Goal: Task Accomplishment & Management: Complete application form

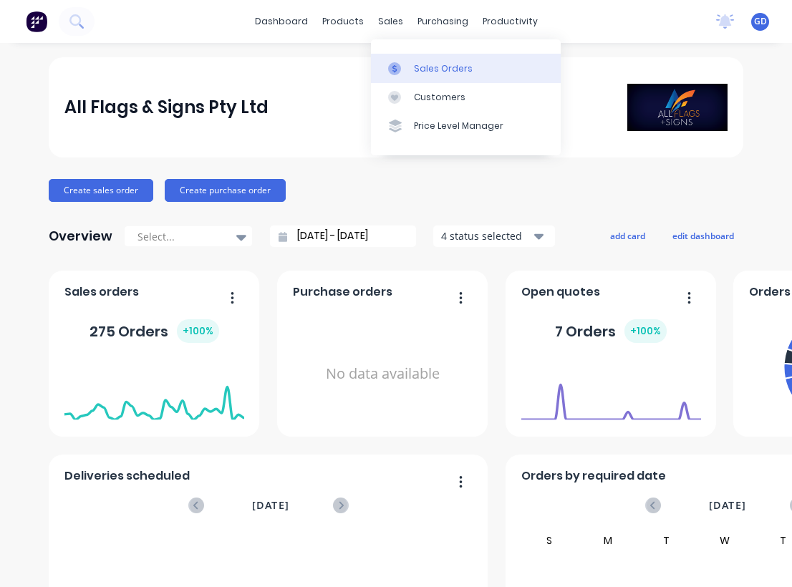
click at [425, 65] on div "Sales Orders" at bounding box center [443, 68] width 59 height 13
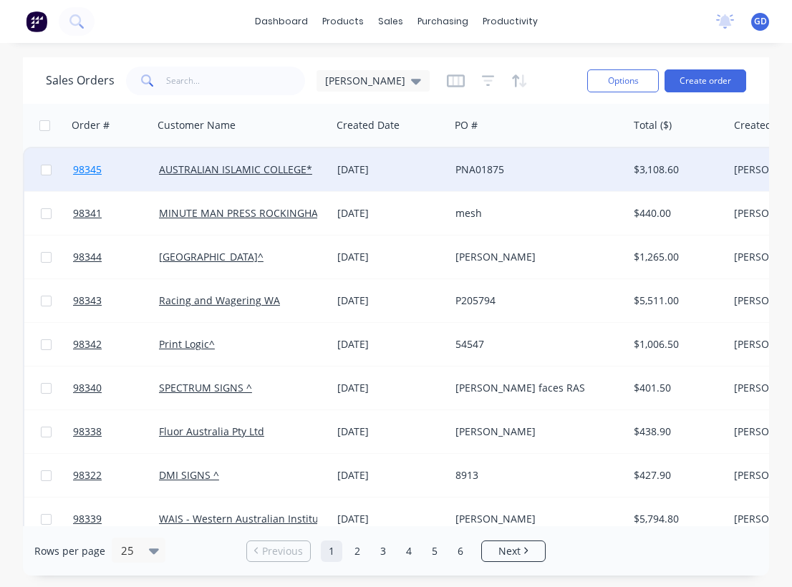
click at [90, 165] on span "98345" at bounding box center [87, 170] width 29 height 14
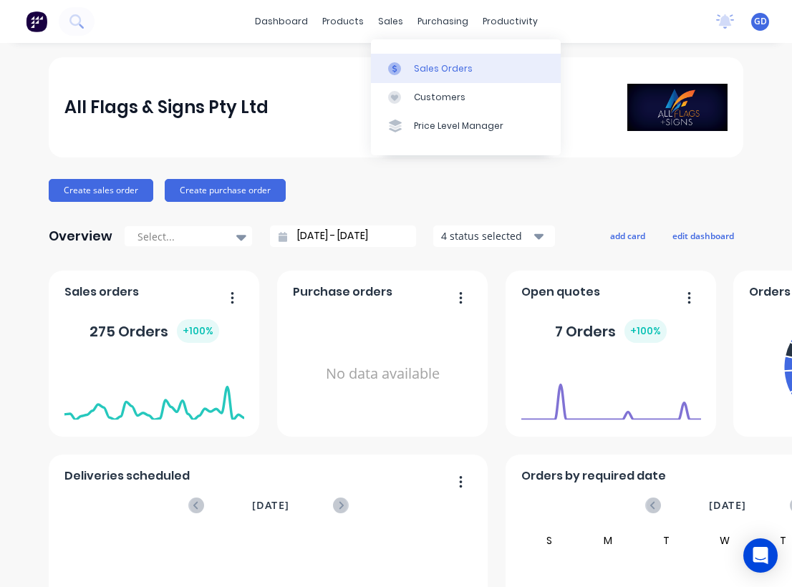
click at [428, 64] on div "Sales Orders" at bounding box center [443, 68] width 59 height 13
click at [429, 60] on link "Sales Orders" at bounding box center [466, 68] width 190 height 29
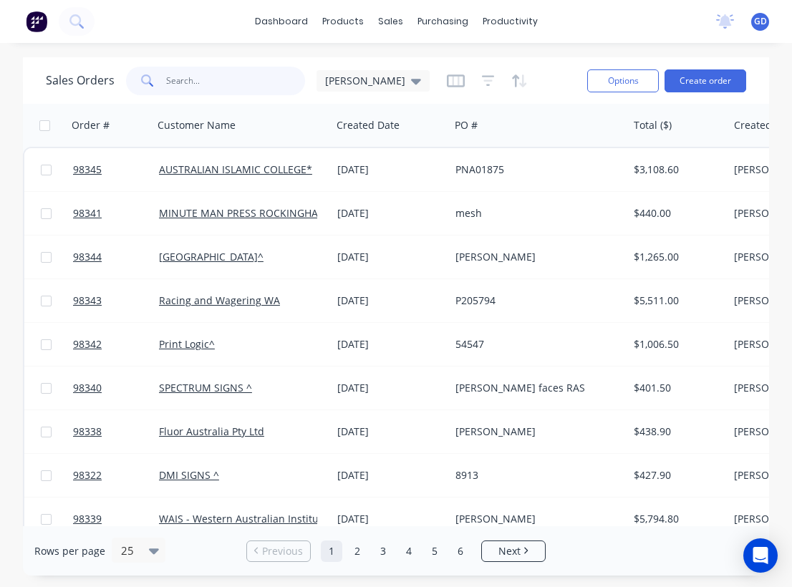
click at [206, 85] on input "text" at bounding box center [236, 81] width 140 height 29
paste input "JB 98220"
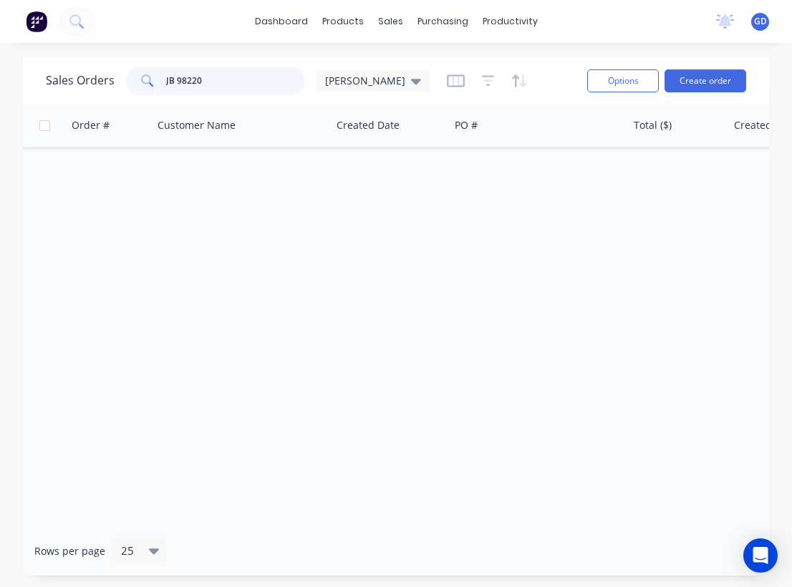
click at [176, 81] on input "JB 98220" at bounding box center [236, 81] width 140 height 29
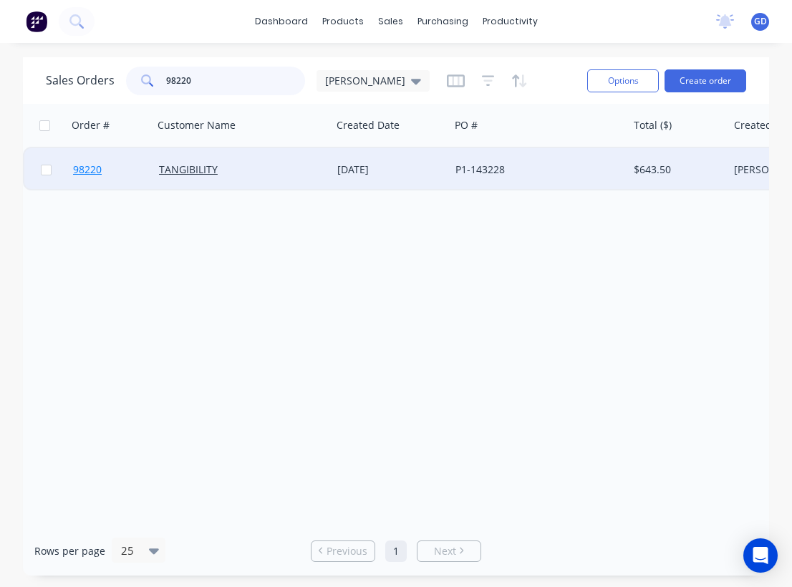
type input "98220"
click at [91, 168] on span "98220" at bounding box center [87, 170] width 29 height 14
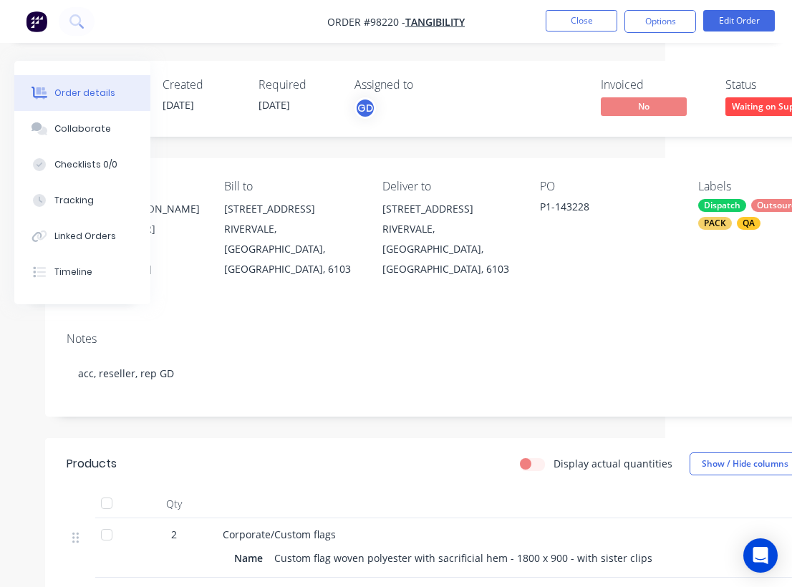
scroll to position [0, 196]
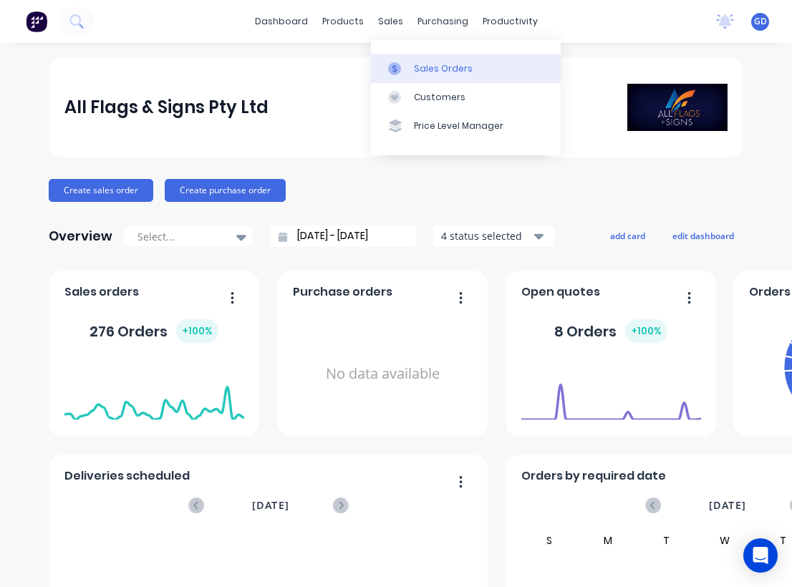
click at [424, 65] on div "Sales Orders" at bounding box center [443, 68] width 59 height 13
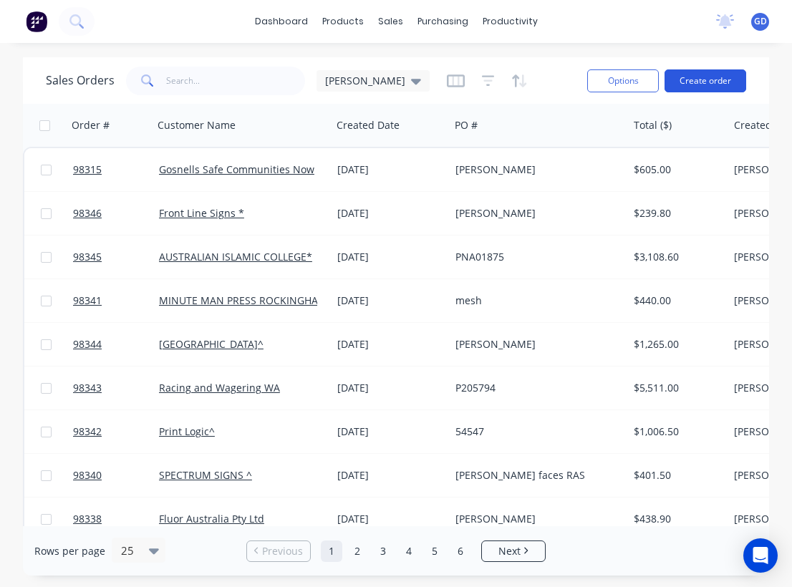
click at [705, 78] on button "Create order" at bounding box center [706, 80] width 82 height 23
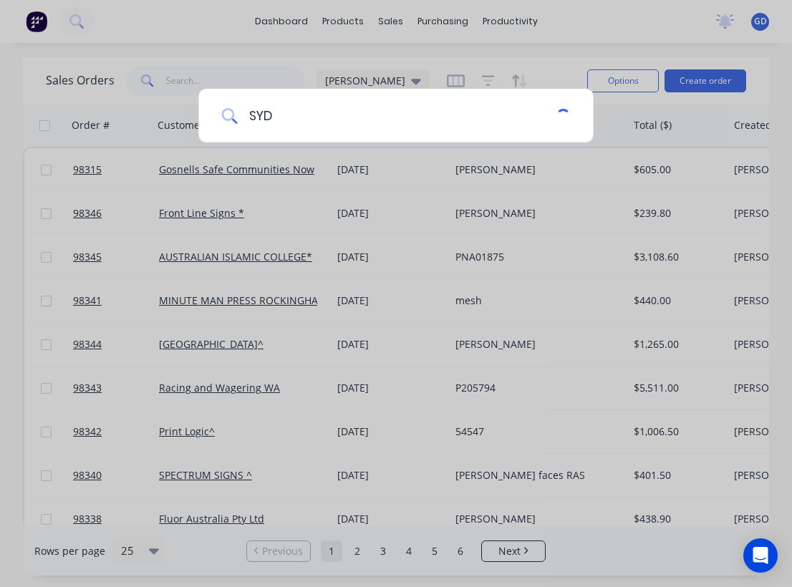
click at [347, 130] on input "SYD" at bounding box center [396, 116] width 319 height 54
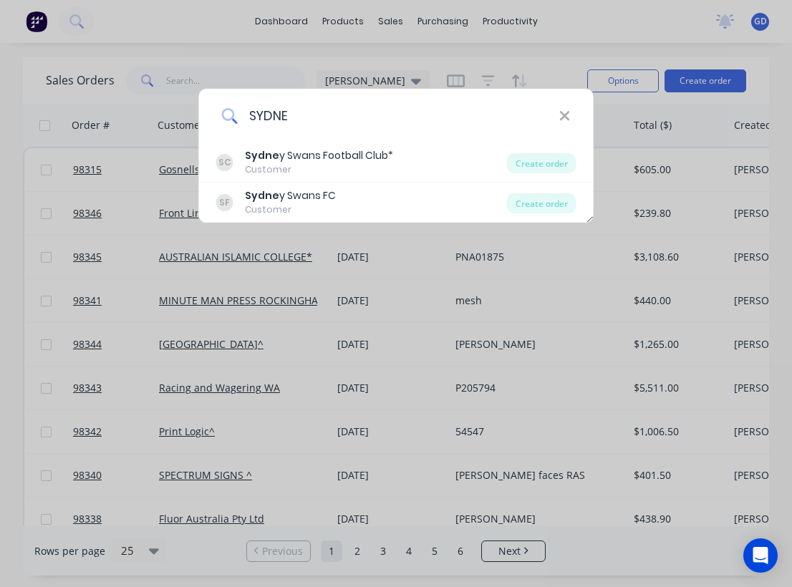
type input "SYDNEY"
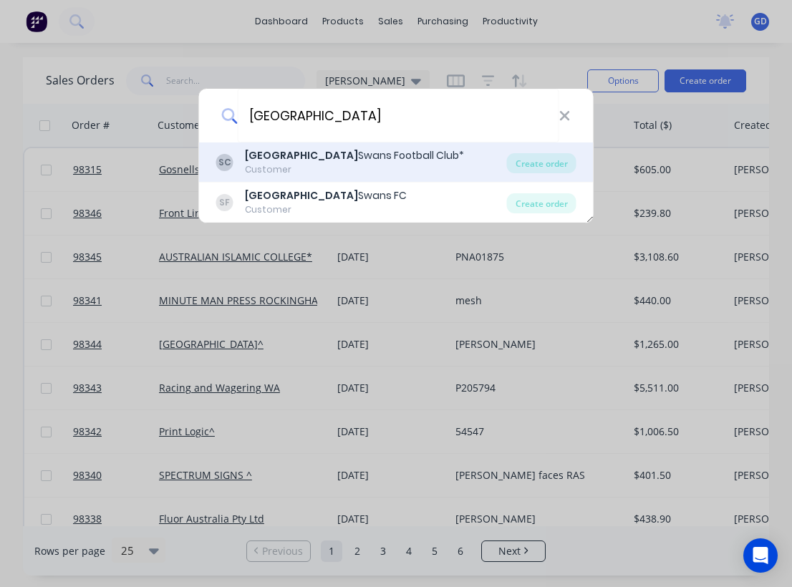
click at [337, 160] on div "Sydney Swans Football Club*" at bounding box center [354, 155] width 219 height 15
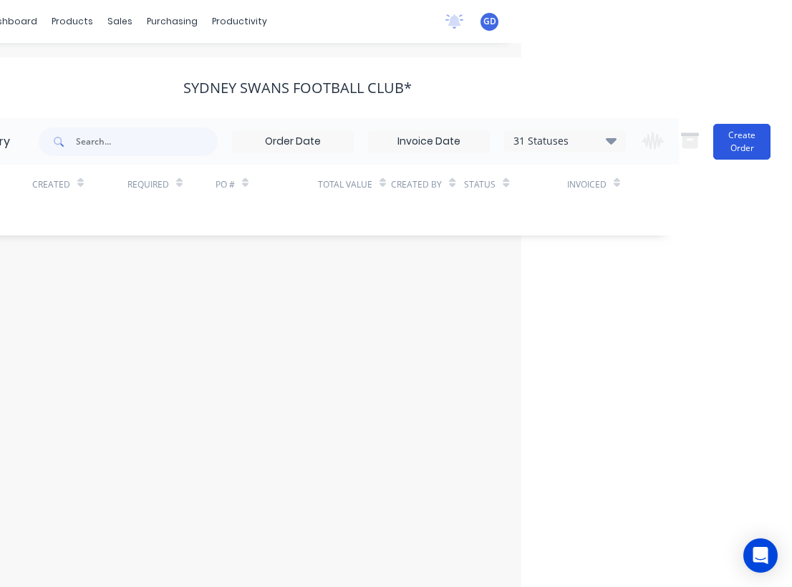
scroll to position [0, 271]
click at [740, 143] on button "Create Order" at bounding box center [741, 142] width 57 height 36
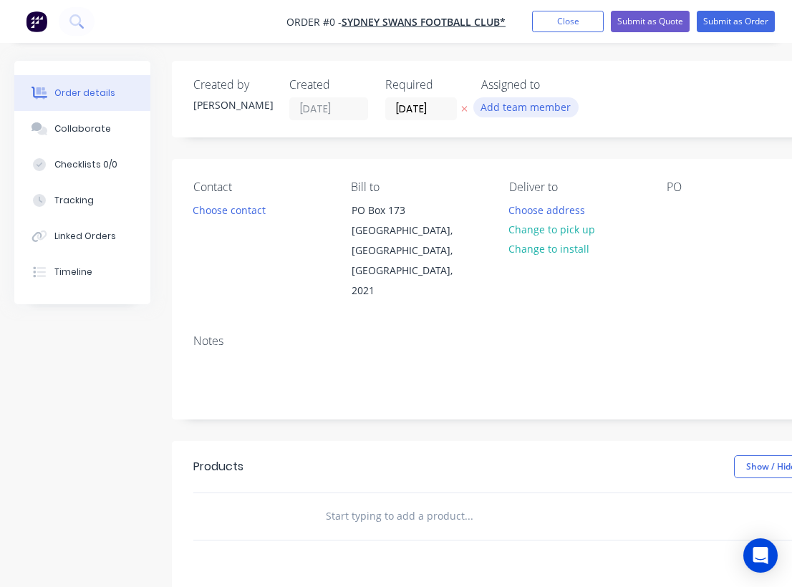
click at [502, 111] on button "Add team member" at bounding box center [525, 106] width 105 height 19
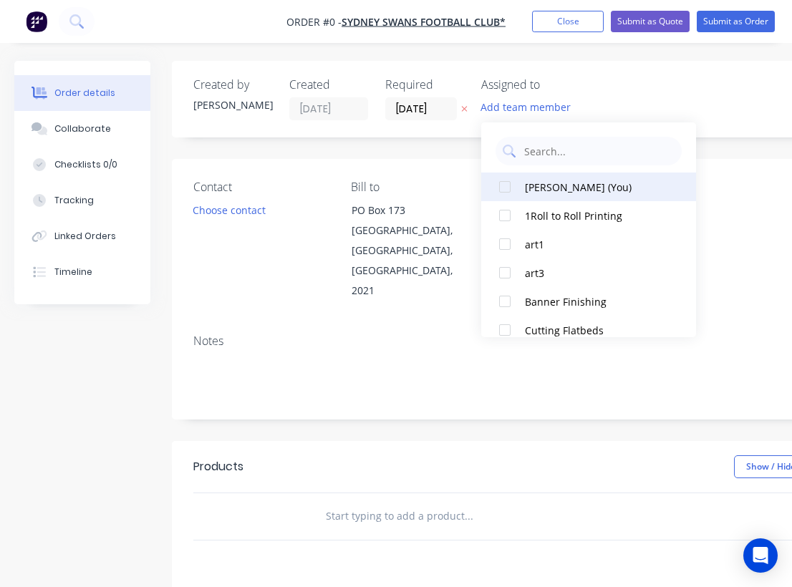
click at [530, 183] on div "Gino Dilello (You)" at bounding box center [596, 187] width 143 height 15
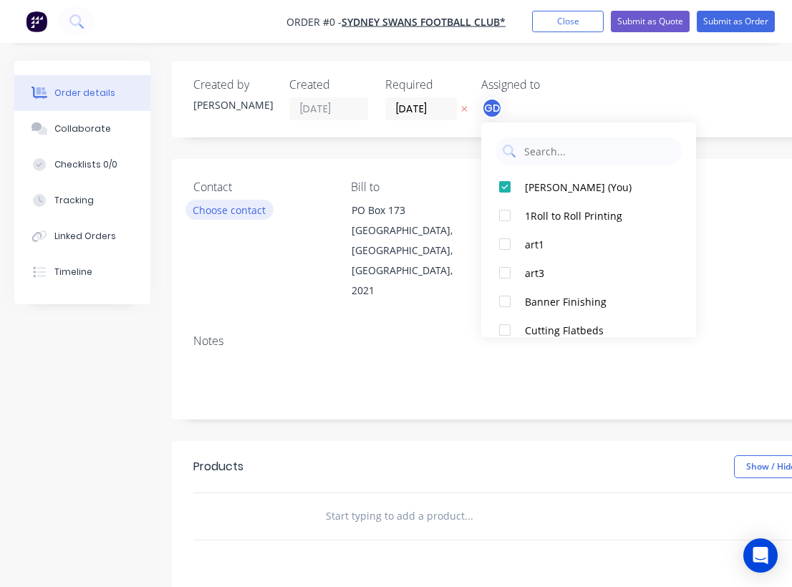
click at [228, 211] on div "Order details Collaborate Checklists 0/0 Tracking Linked Orders Timeline Order …" at bounding box center [498, 483] width 996 height 845
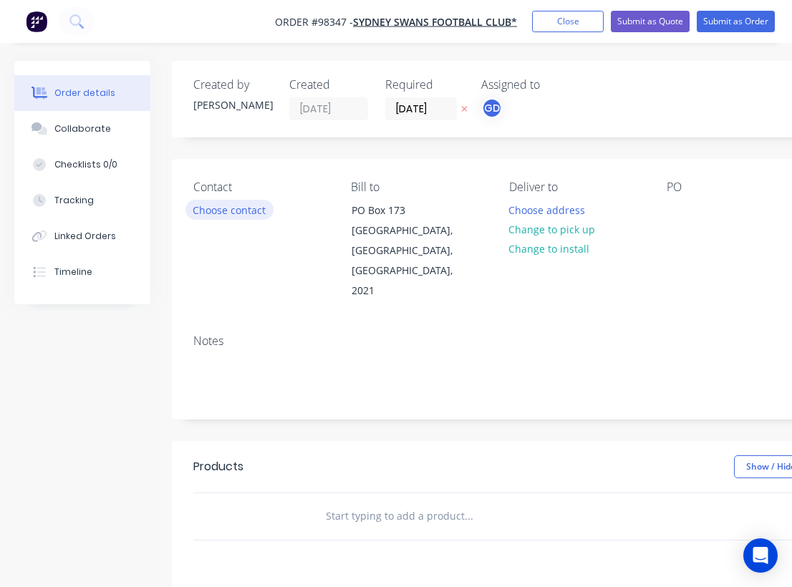
click at [228, 211] on button "Choose contact" at bounding box center [230, 209] width 88 height 19
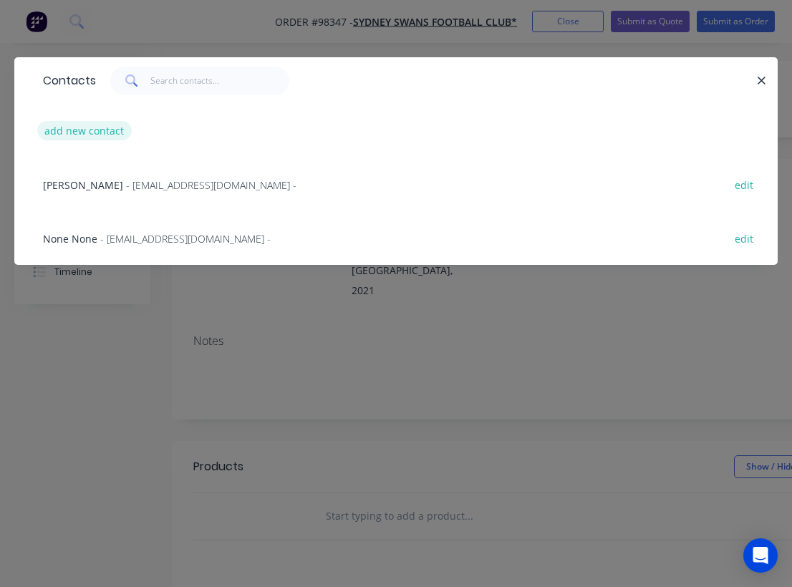
click at [84, 136] on button "add new contact" at bounding box center [84, 130] width 95 height 19
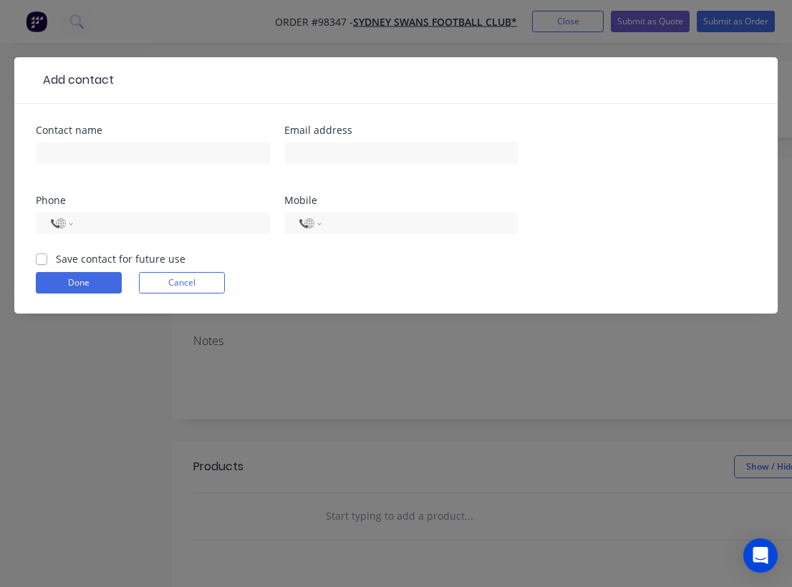
select select "AU"
click at [56, 257] on label "Save contact for future use" at bounding box center [121, 258] width 130 height 15
click at [38, 257] on input "Save contact for future use" at bounding box center [41, 258] width 11 height 14
checkbox input "true"
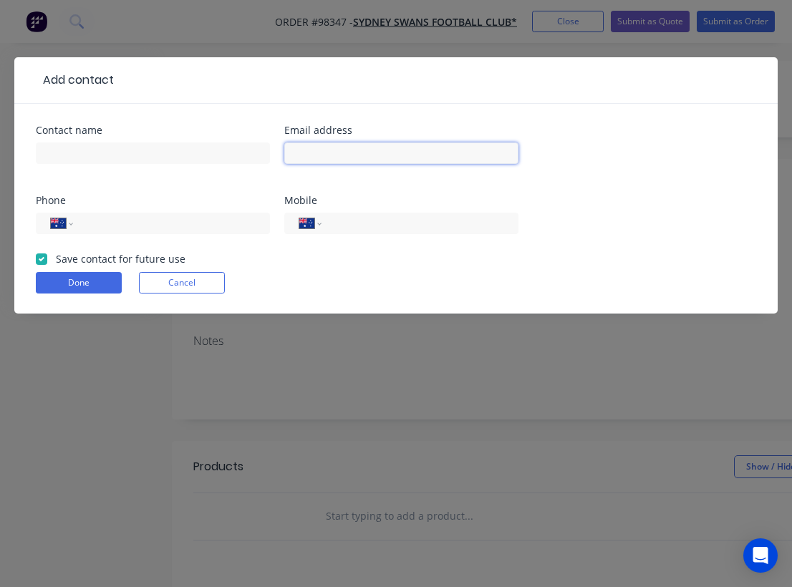
paste input "BassamS@sydneyswans.com.au"
type input "BassamS@sydneyswans.com.au"
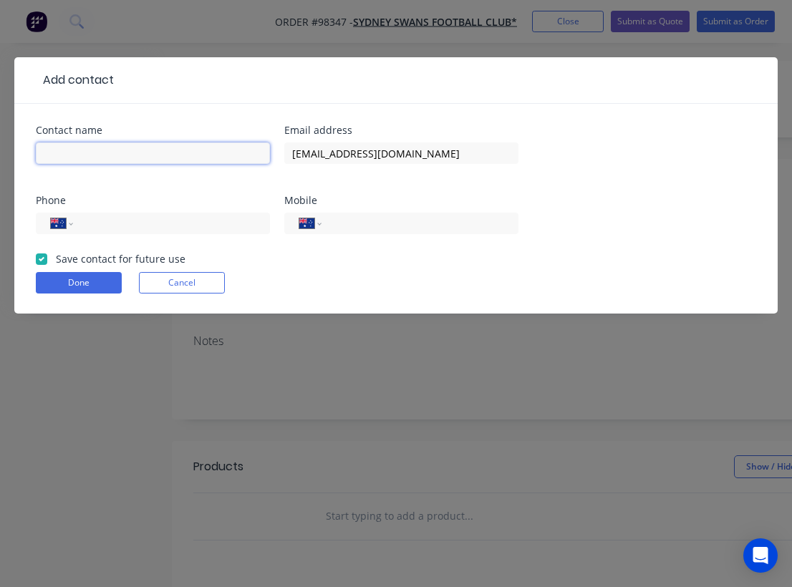
click at [73, 151] on input "text" at bounding box center [153, 153] width 234 height 21
click at [51, 160] on input "text" at bounding box center [153, 153] width 234 height 21
click at [50, 153] on input "text" at bounding box center [153, 153] width 234 height 21
paste input "Sarah Bassam"
type input "Sarah Bassam"
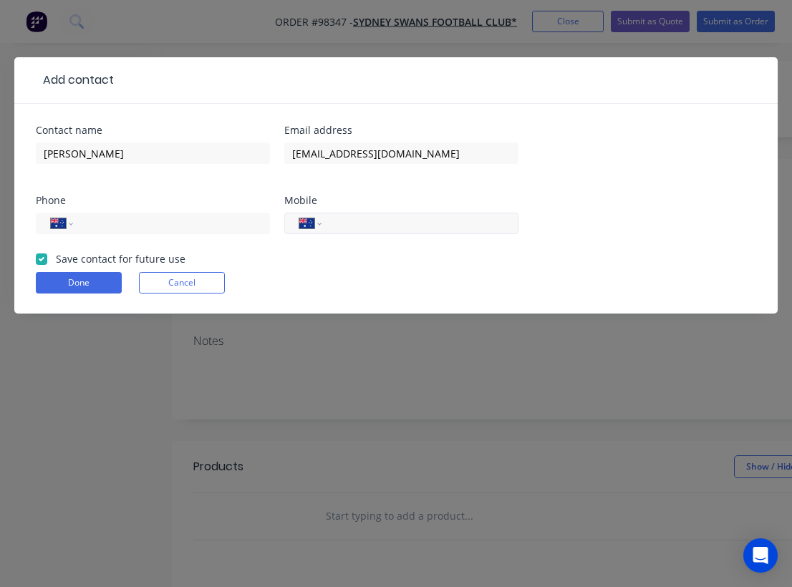
click at [369, 223] on input "tel" at bounding box center [418, 224] width 172 height 16
paste input "0415 812 982"
type input "0415 812 982"
click at [387, 257] on form "Contact name Sarah Bassam Email address BassamS@sydneyswans.com.au Phone Intern…" at bounding box center [396, 219] width 721 height 188
click at [85, 285] on button "Done" at bounding box center [79, 282] width 86 height 21
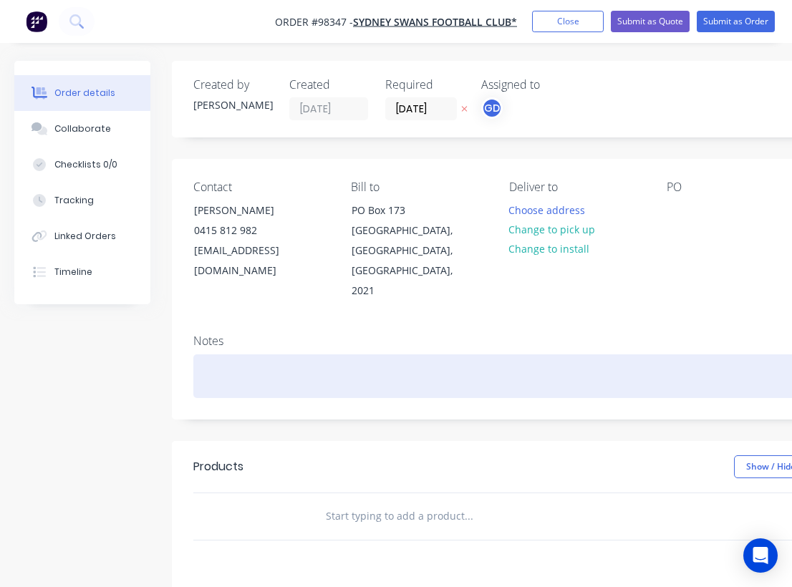
click at [205, 355] on div at bounding box center [576, 377] width 766 height 44
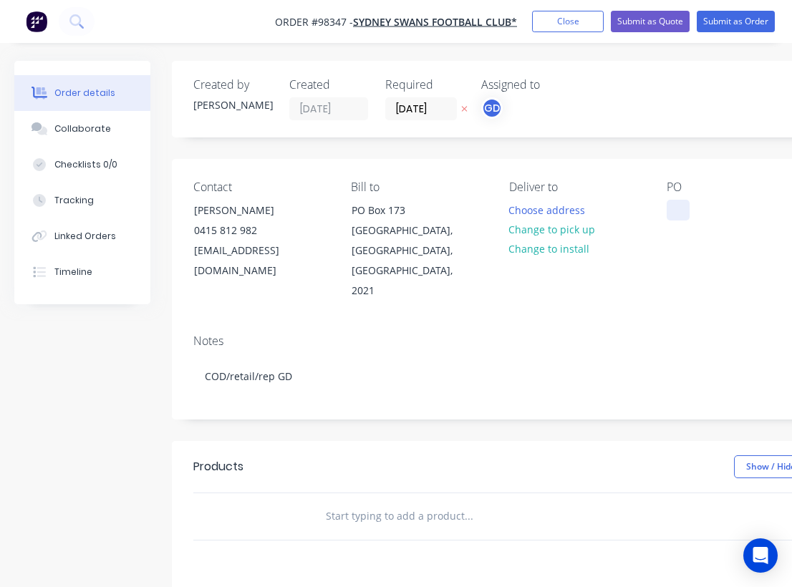
click at [672, 209] on div at bounding box center [678, 210] width 23 height 21
paste div
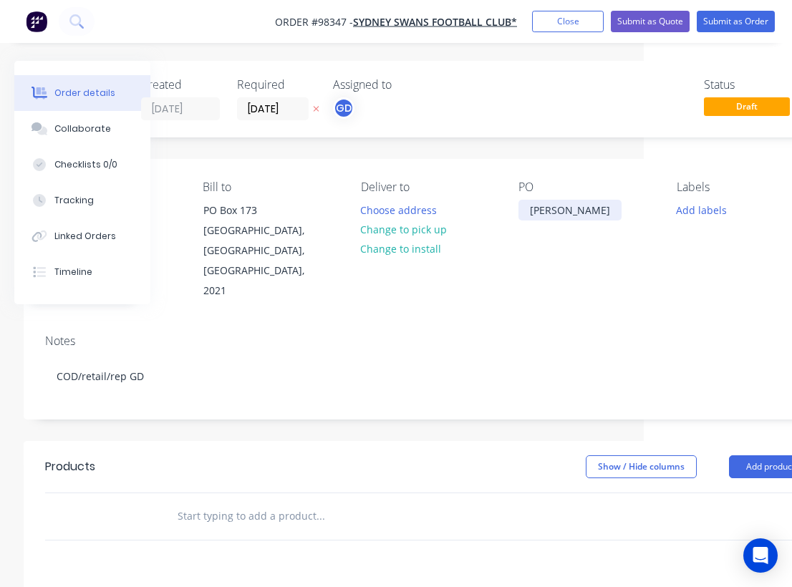
scroll to position [0, 149]
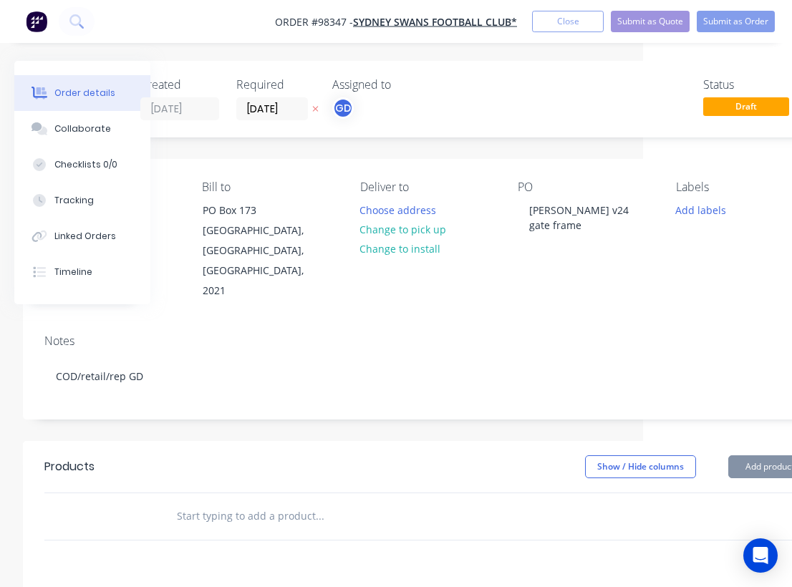
click at [646, 323] on div "Notes COD/retail/rep GD" at bounding box center [427, 371] width 809 height 96
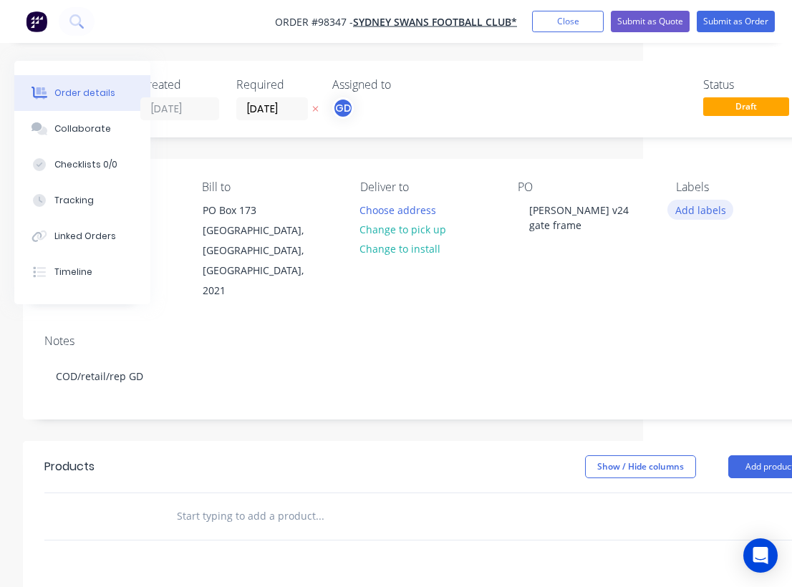
click at [701, 210] on button "Add labels" at bounding box center [701, 209] width 66 height 19
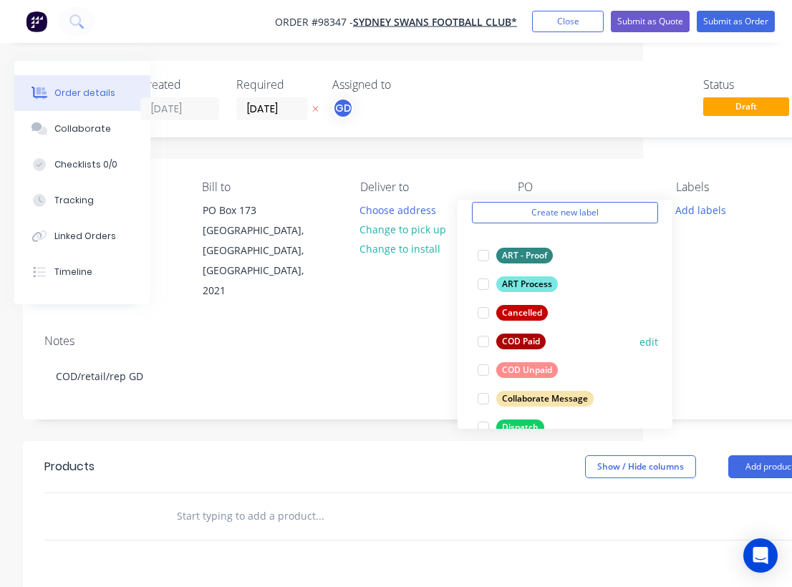
scroll to position [59, 0]
click at [538, 370] on div "COD Unpaid" at bounding box center [527, 370] width 62 height 16
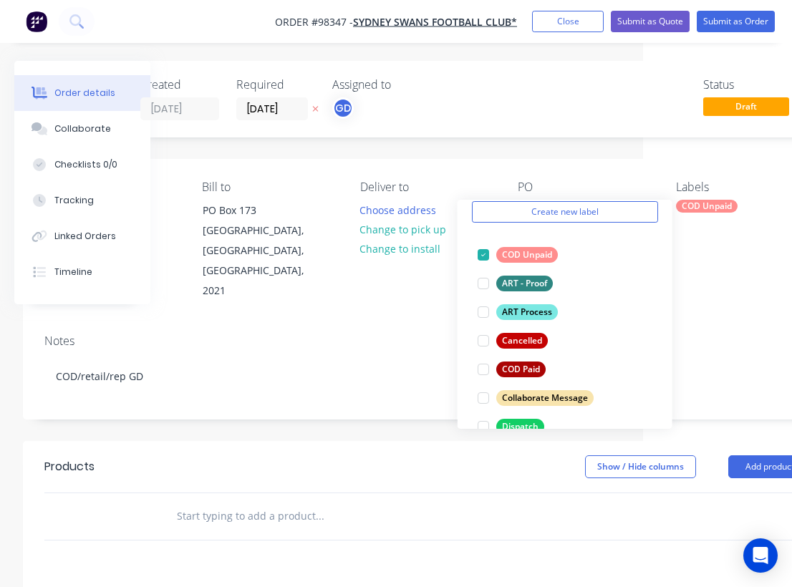
click at [326, 335] on div "Notes" at bounding box center [427, 342] width 766 height 14
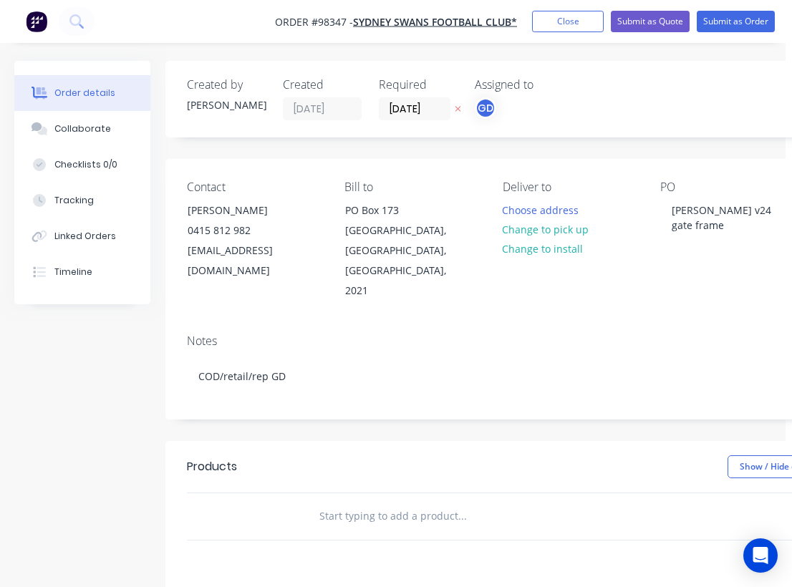
scroll to position [1, 0]
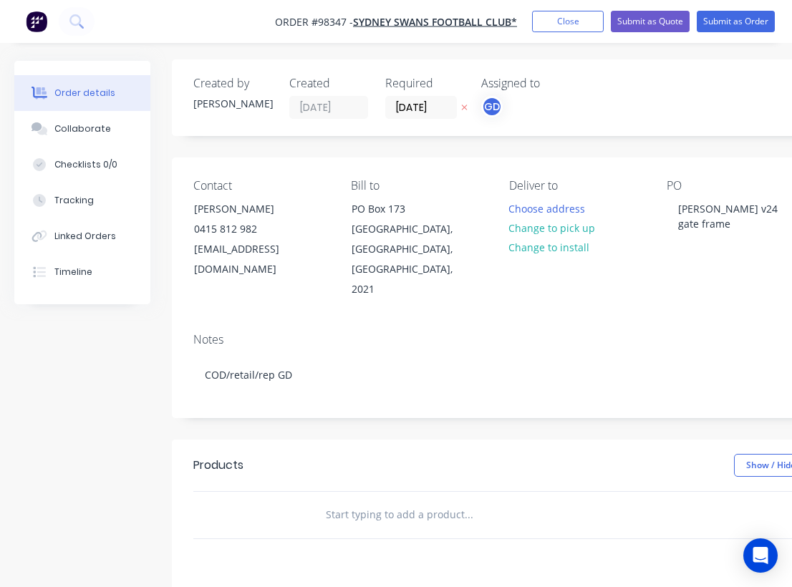
click at [355, 501] on input "text" at bounding box center [468, 515] width 287 height 29
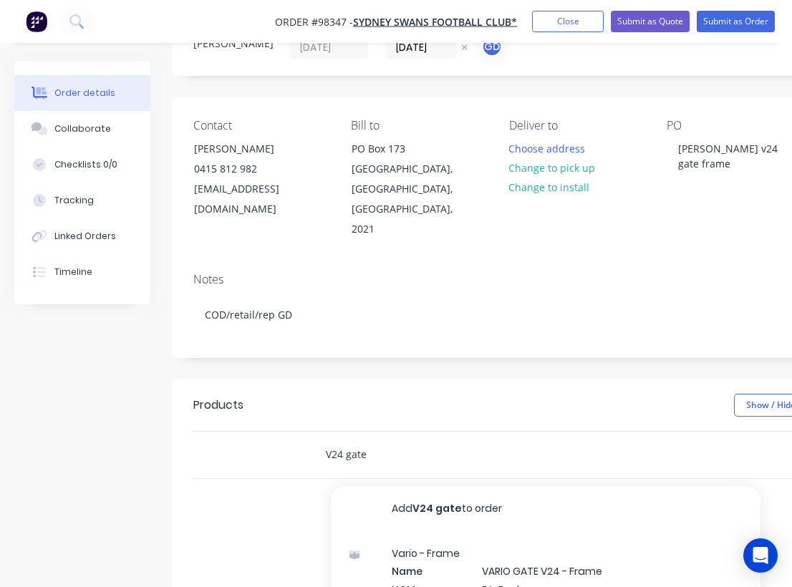
scroll to position [69, 0]
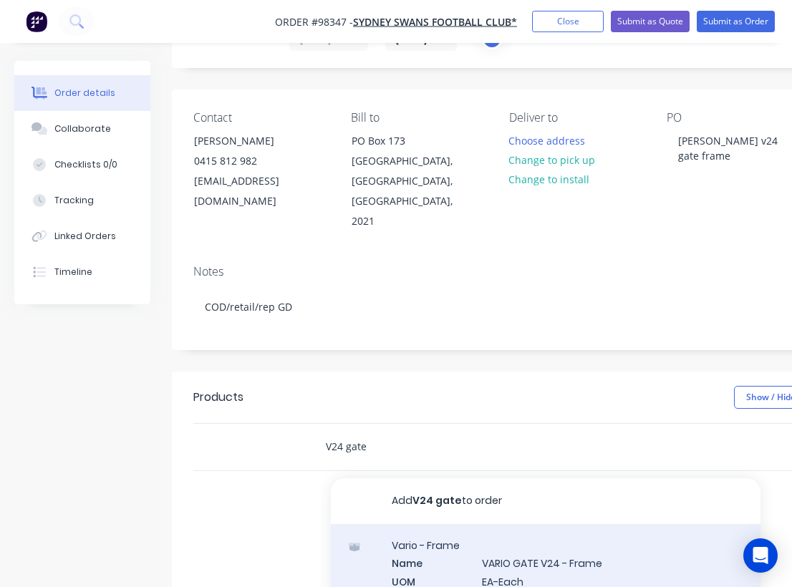
type input "V24 gate"
click at [524, 524] on div "Vario - Frame Name VARIO GATE V24 - Frame UOM EA-Each Default Price Quantity Ca…" at bounding box center [546, 596] width 430 height 145
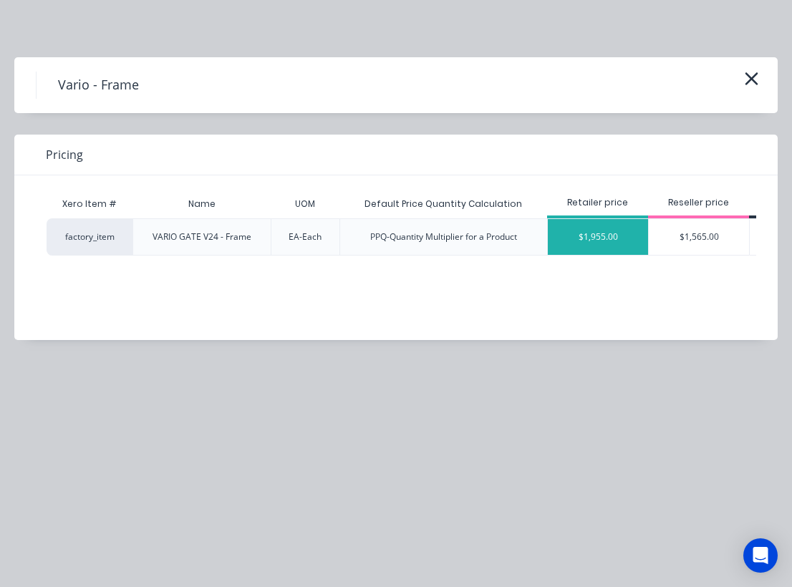
click at [602, 238] on div "$1,955.00" at bounding box center [598, 237] width 100 height 36
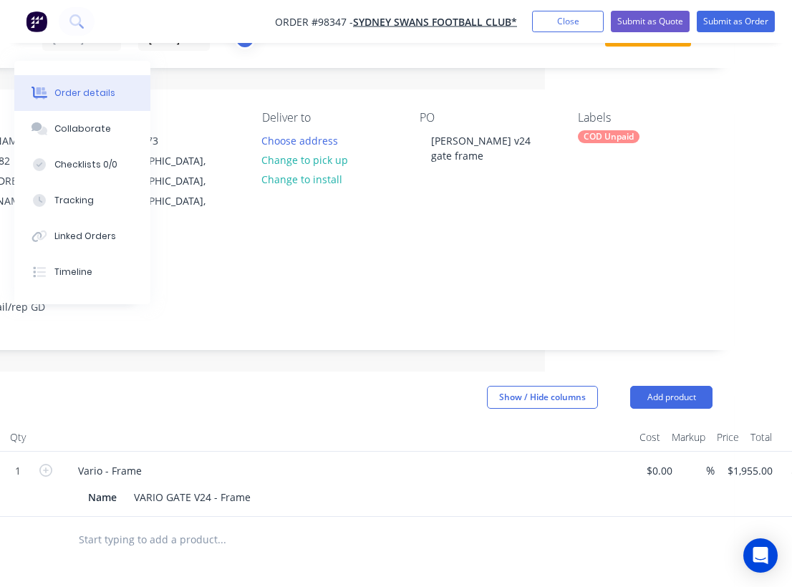
scroll to position [69, 272]
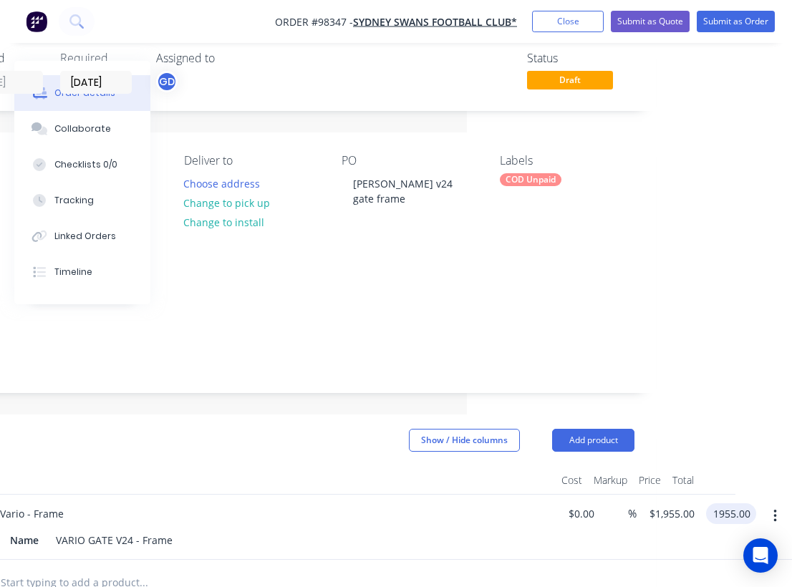
click at [729, 504] on input "1955.00" at bounding box center [734, 514] width 44 height 21
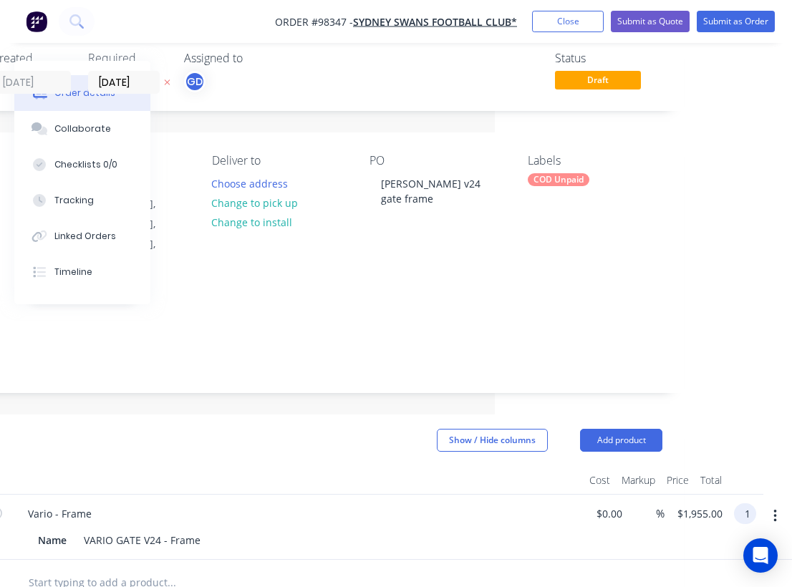
scroll to position [27, 297]
type input "$1,990.00"
click at [524, 530] on div "Name VARIO GATE V24 - Frame" at bounding box center [294, 540] width 524 height 21
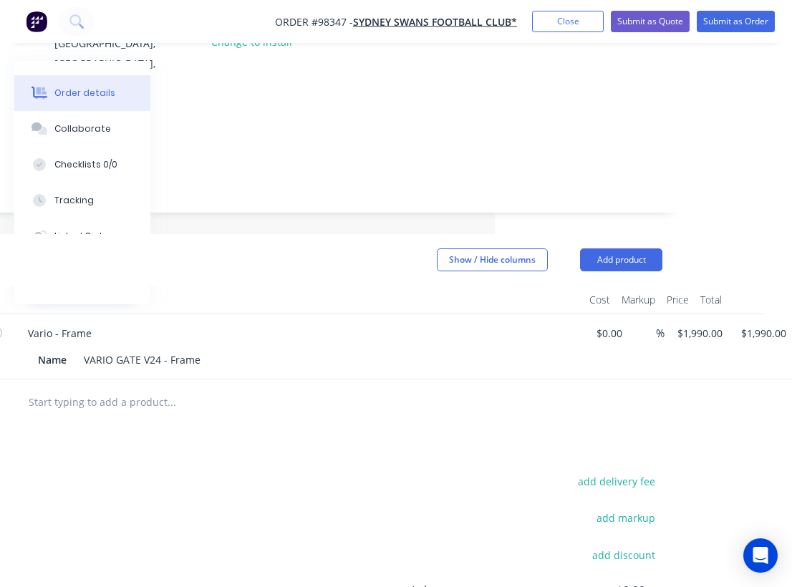
scroll to position [370, 297]
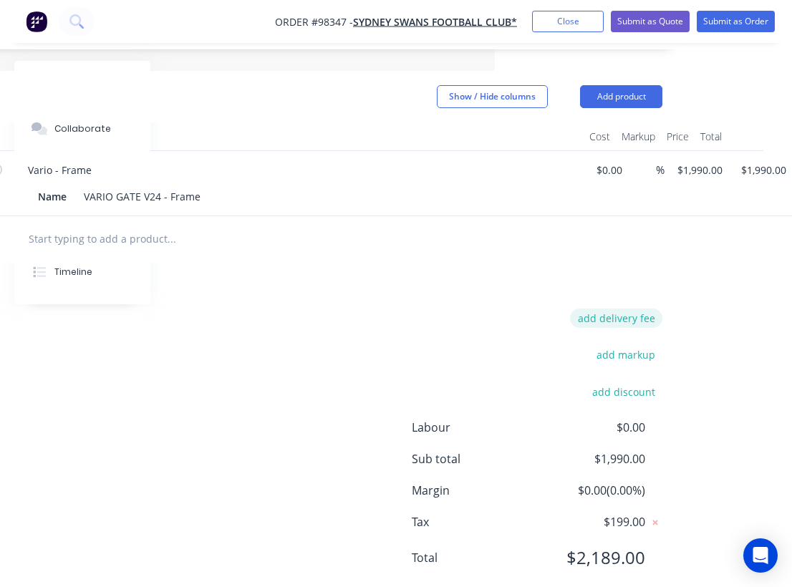
click at [628, 309] on button "add delivery fee" at bounding box center [616, 318] width 92 height 19
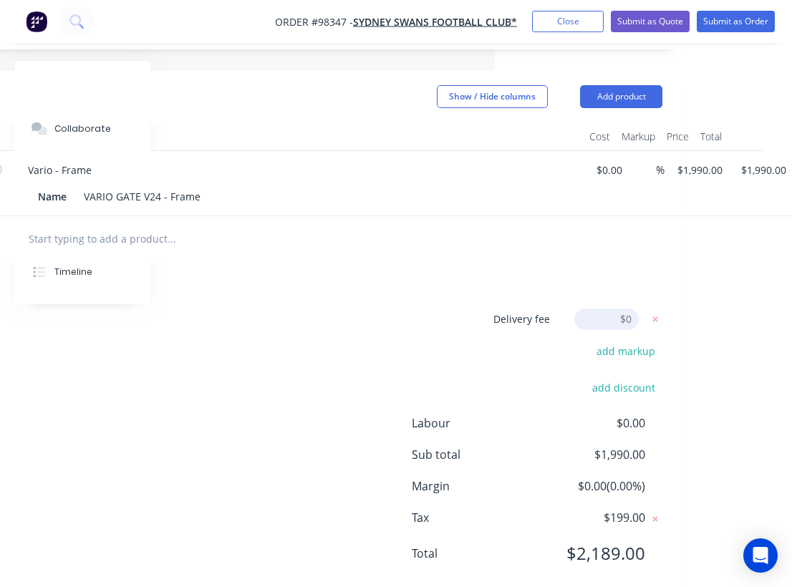
scroll to position [367, 297]
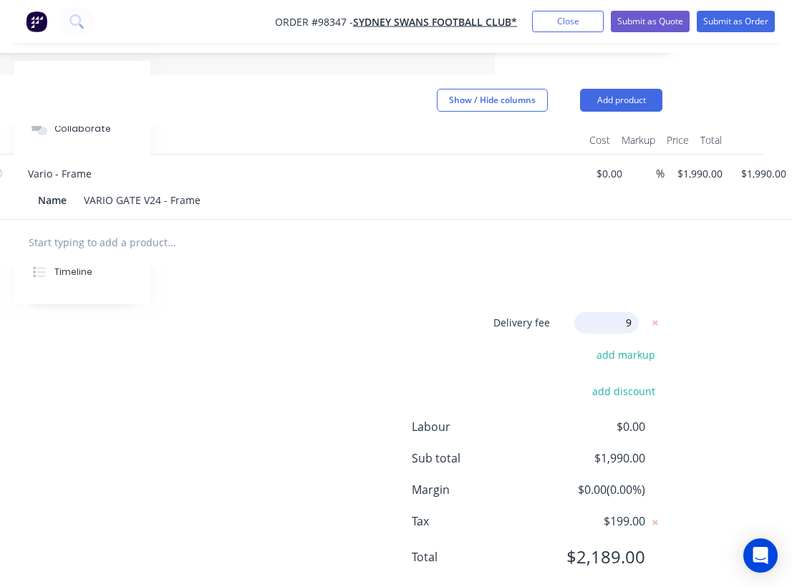
type input "90"
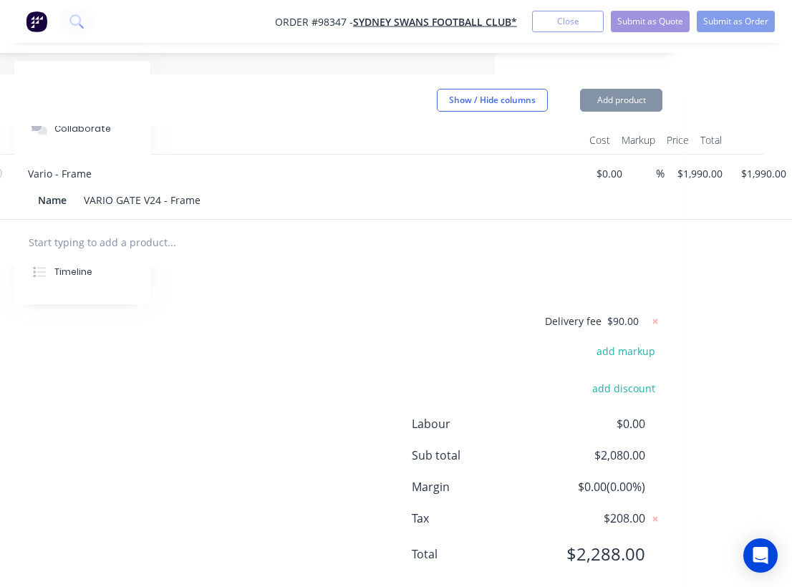
scroll to position [363, 297]
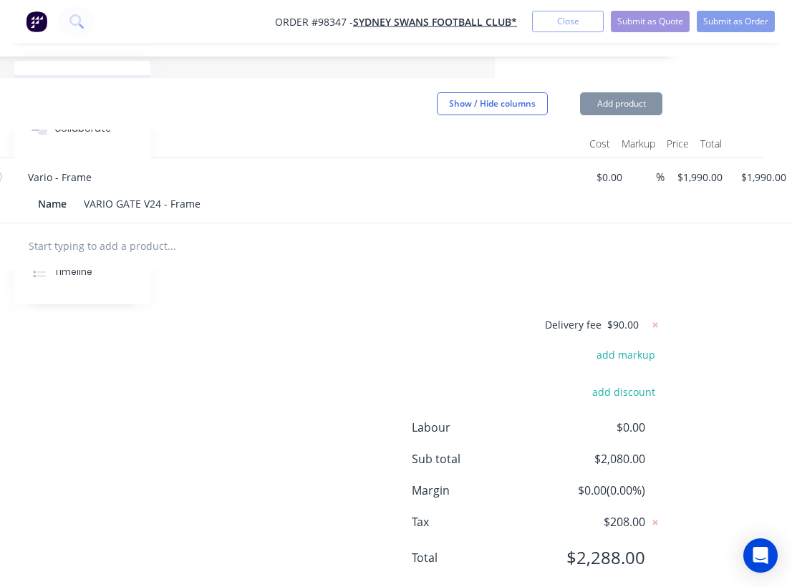
click at [441, 316] on div "Delivery fee $90.00 add markup add discount Labour $0.00 Sub total $2,080.00 Ma…" at bounding box center [279, 450] width 766 height 269
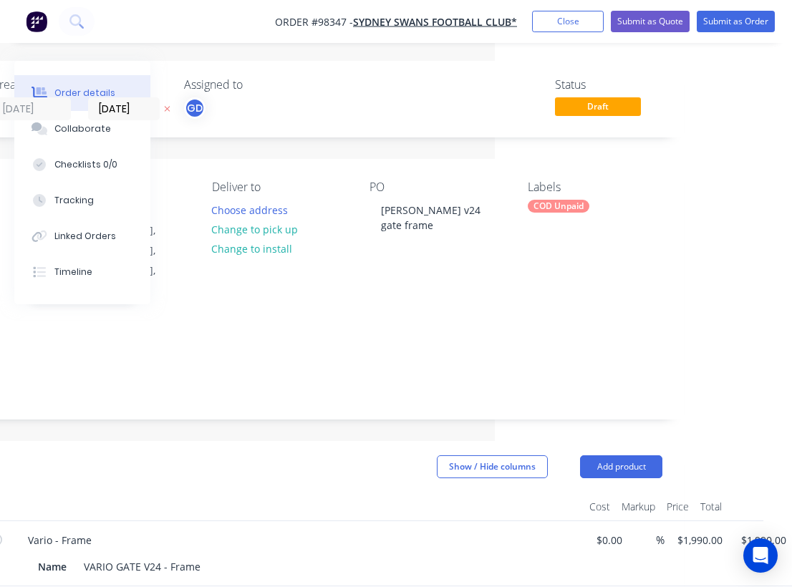
click at [566, 210] on div "COD Unpaid" at bounding box center [559, 206] width 62 height 13
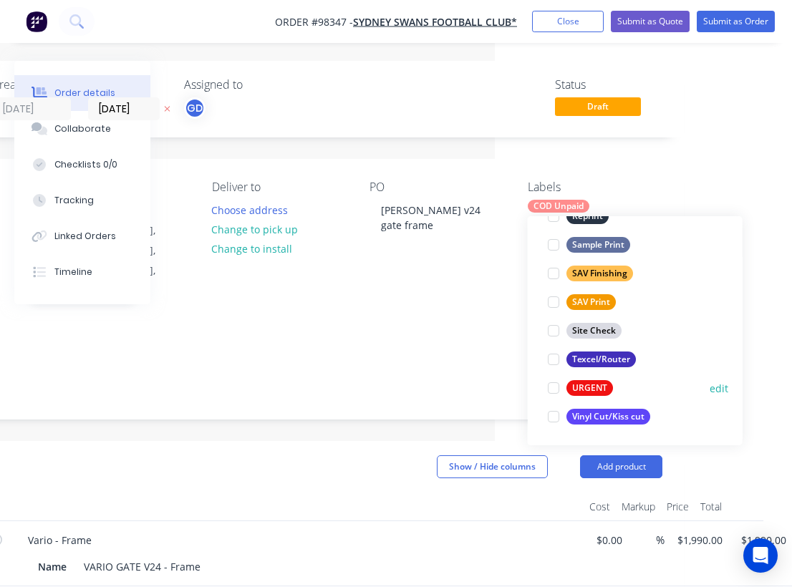
scroll to position [688, 0]
click at [605, 389] on div "URGENT" at bounding box center [590, 388] width 47 height 16
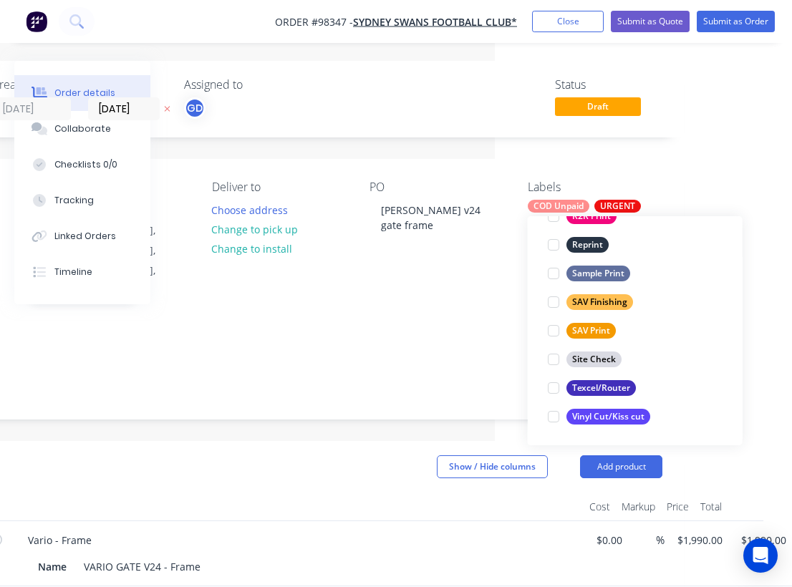
click at [419, 335] on div "Notes" at bounding box center [279, 342] width 766 height 14
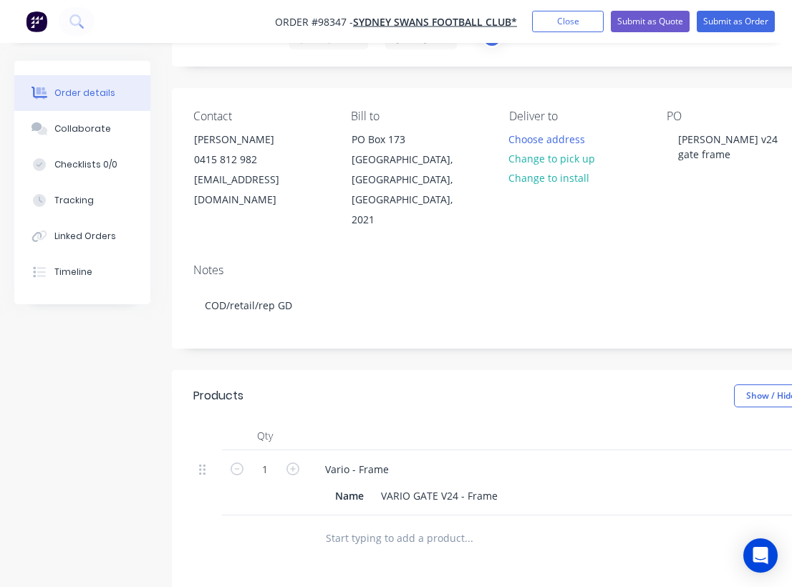
scroll to position [72, 0]
click at [536, 140] on button "Choose address" at bounding box center [547, 137] width 92 height 19
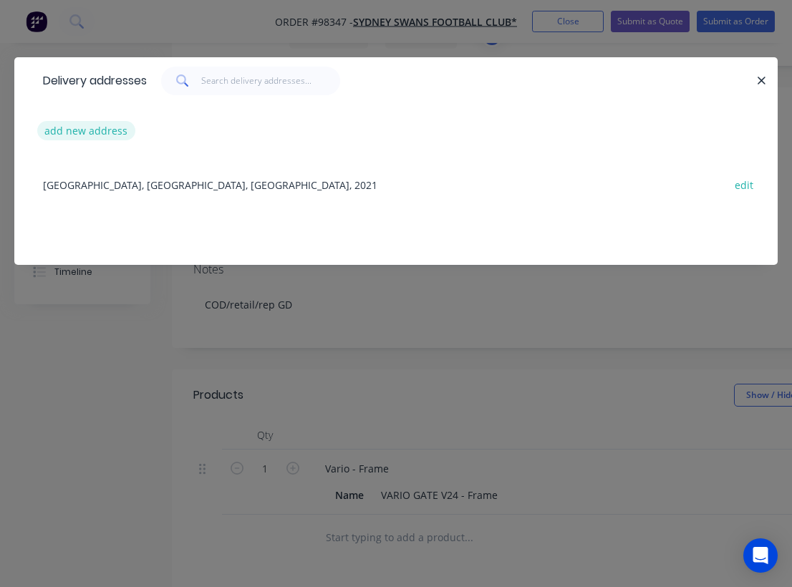
click at [90, 134] on button "add new address" at bounding box center [86, 130] width 98 height 19
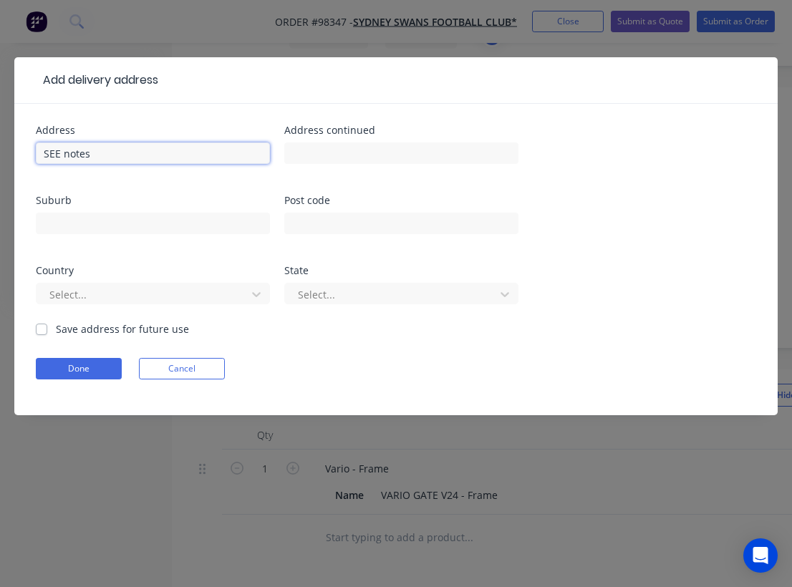
type input "SEE notes"
click at [56, 330] on label "Save address for future use" at bounding box center [122, 329] width 133 height 15
click at [40, 330] on input "Save address for future use" at bounding box center [41, 329] width 11 height 14
checkbox input "true"
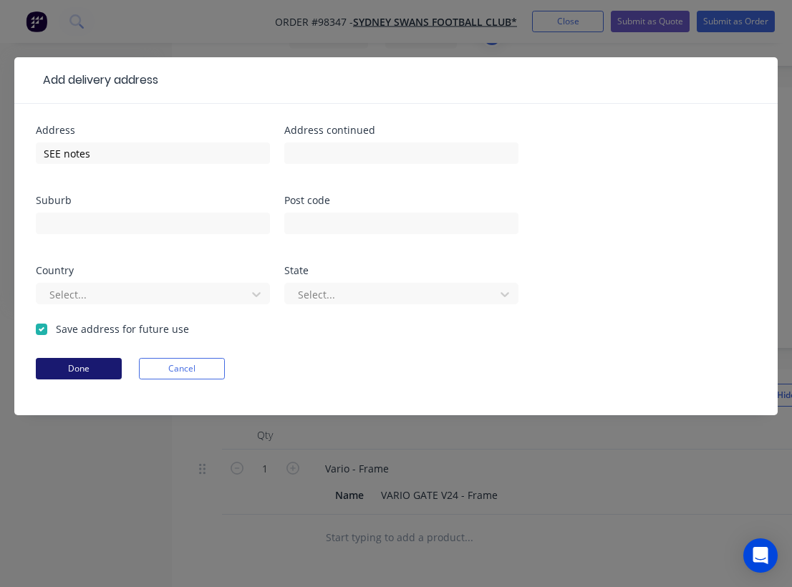
click at [70, 365] on button "Done" at bounding box center [79, 368] width 86 height 21
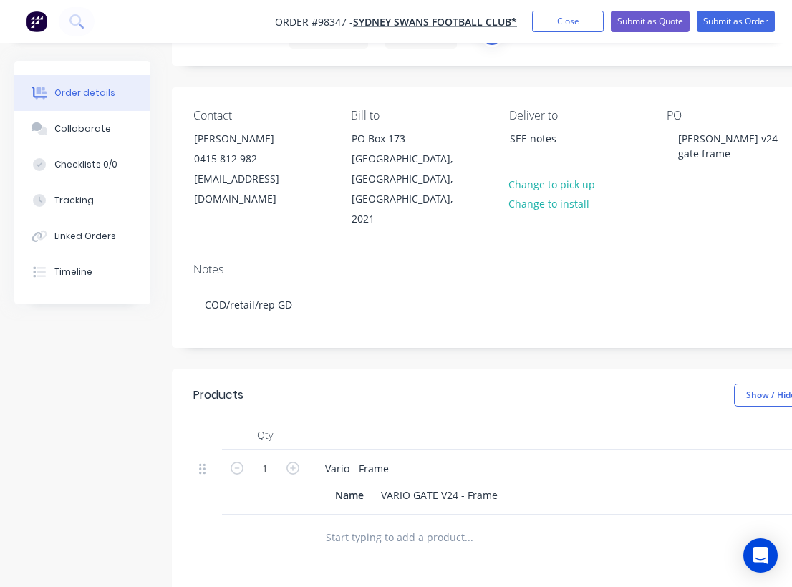
scroll to position [72, 262]
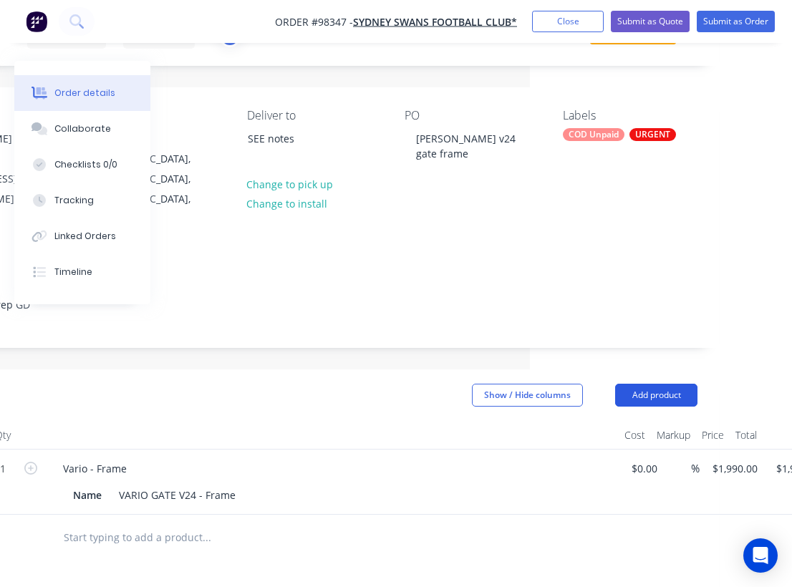
click at [665, 384] on button "Add product" at bounding box center [656, 395] width 82 height 23
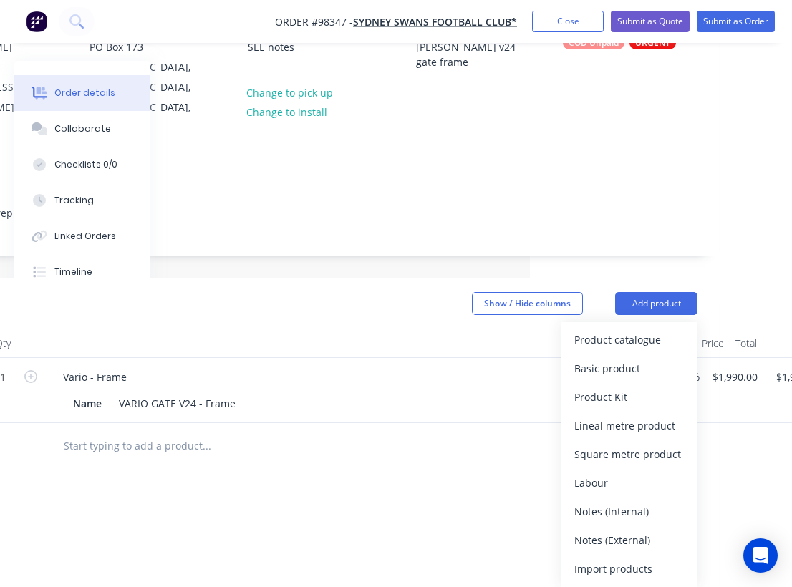
scroll to position [208, 262]
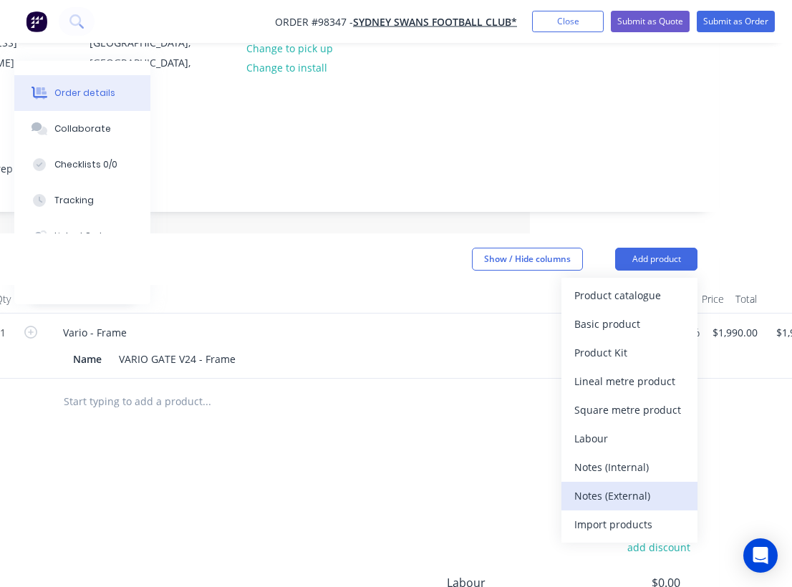
click at [619, 486] on div "Notes (External)" at bounding box center [629, 496] width 110 height 21
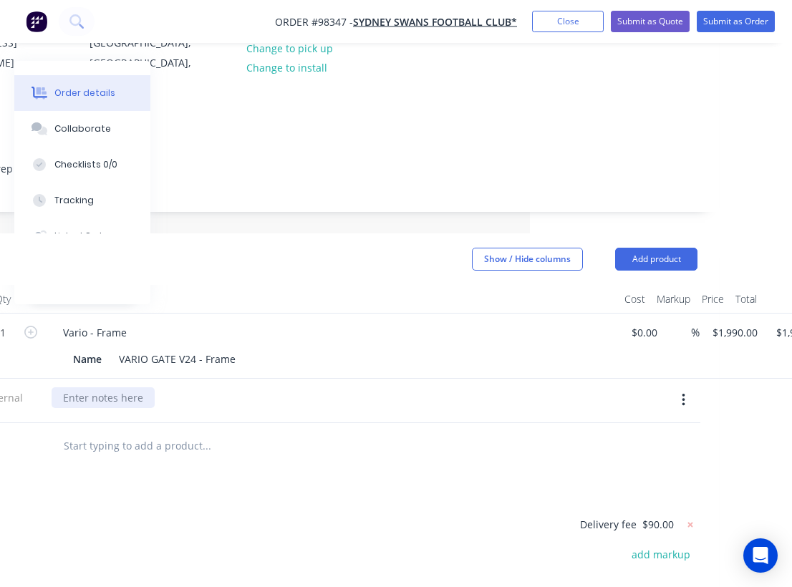
click at [130, 388] on div at bounding box center [103, 398] width 103 height 21
paste div
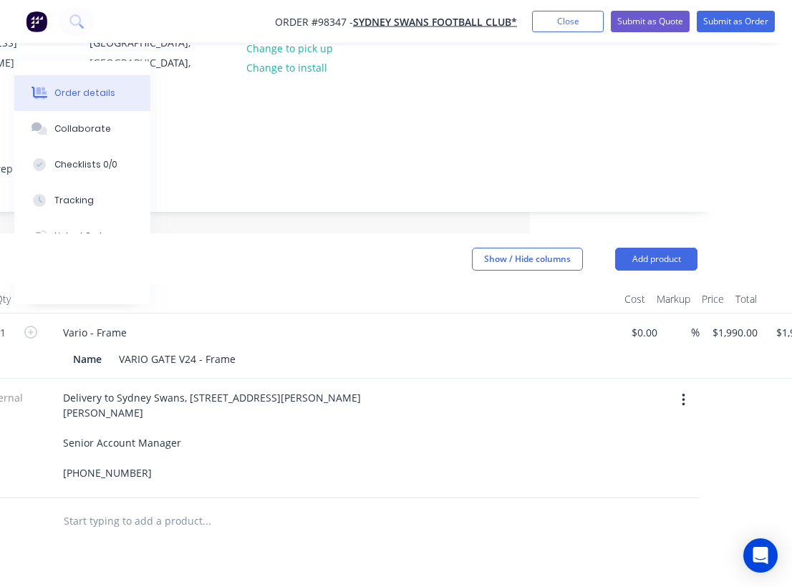
click at [319, 285] on div at bounding box center [332, 299] width 573 height 29
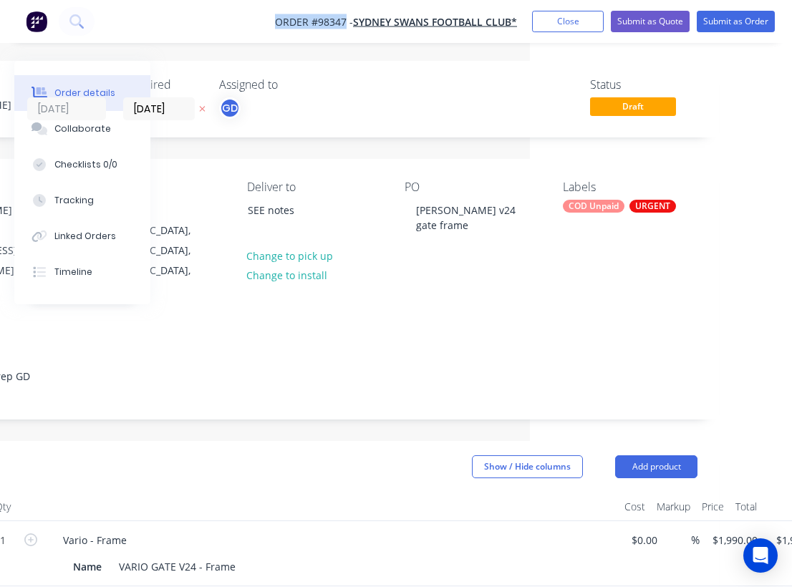
drag, startPoint x: 268, startPoint y: 23, endPoint x: 345, endPoint y: 26, distance: 77.4
click at [345, 26] on nav "Order #98347 - Sydney Swans Football Club* Add product Close Submit as Quote Su…" at bounding box center [396, 21] width 792 height 43
copy span "Order #98347"
click at [567, 19] on button "Close" at bounding box center [568, 21] width 72 height 21
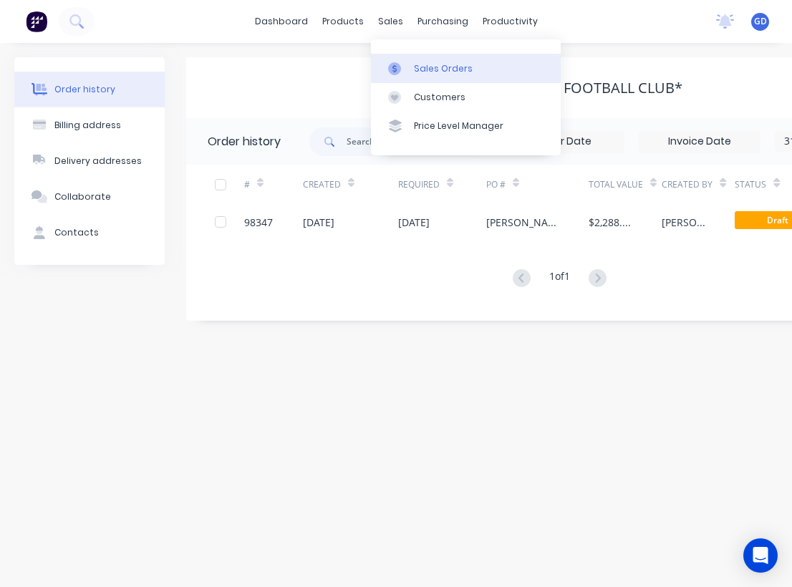
click at [417, 64] on div "Sales Orders" at bounding box center [443, 68] width 59 height 13
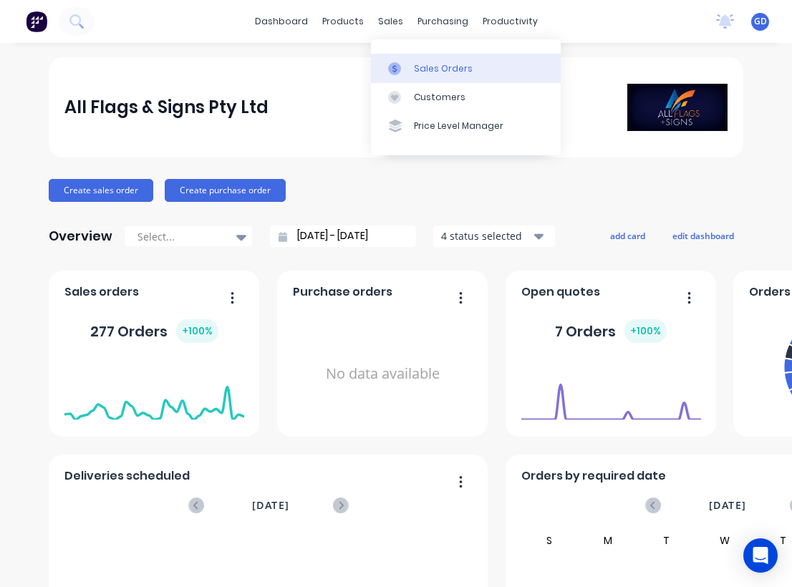
click at [432, 69] on div "Sales Orders" at bounding box center [443, 68] width 59 height 13
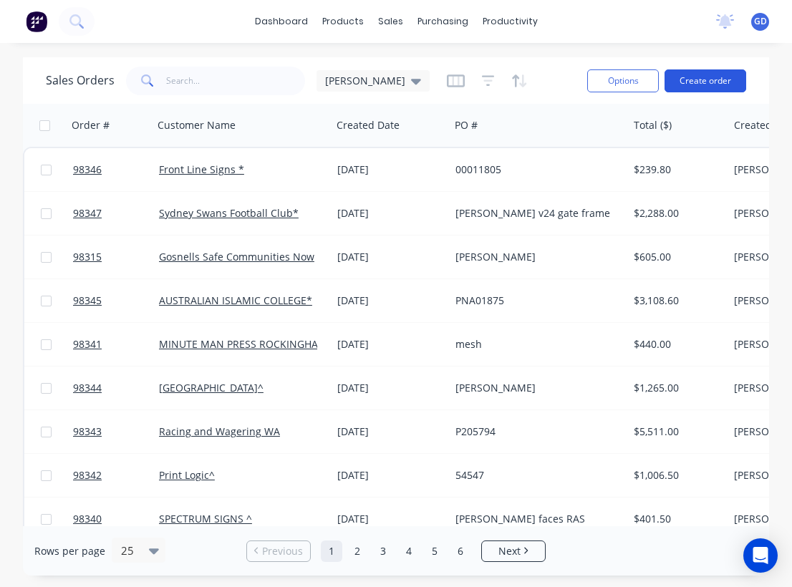
click at [701, 84] on button "Create order" at bounding box center [706, 80] width 82 height 23
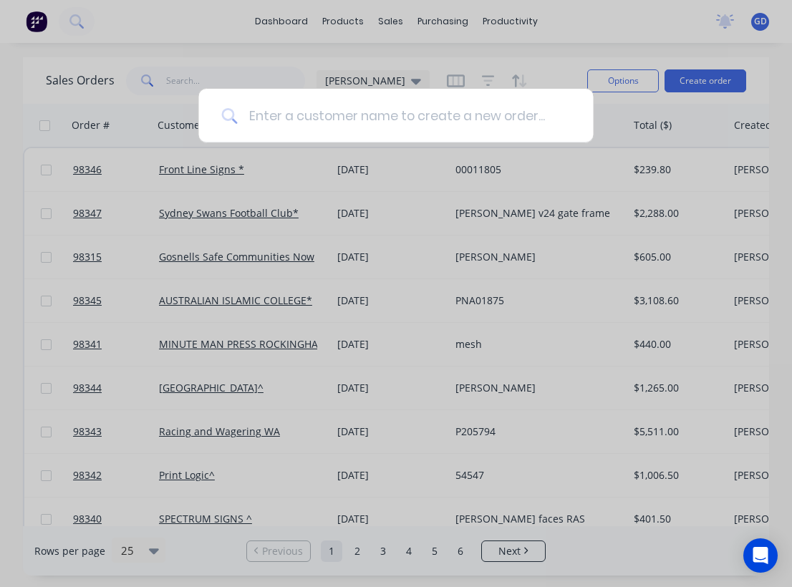
click at [354, 110] on input at bounding box center [403, 116] width 333 height 54
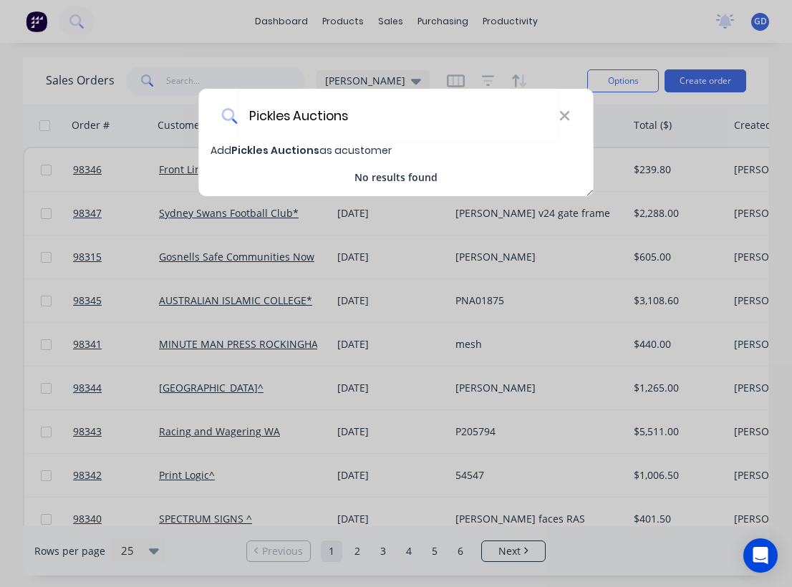
type input "Pickles Auctions"
click at [312, 148] on span "Pickles Auctions" at bounding box center [275, 150] width 88 height 14
select select "AU"
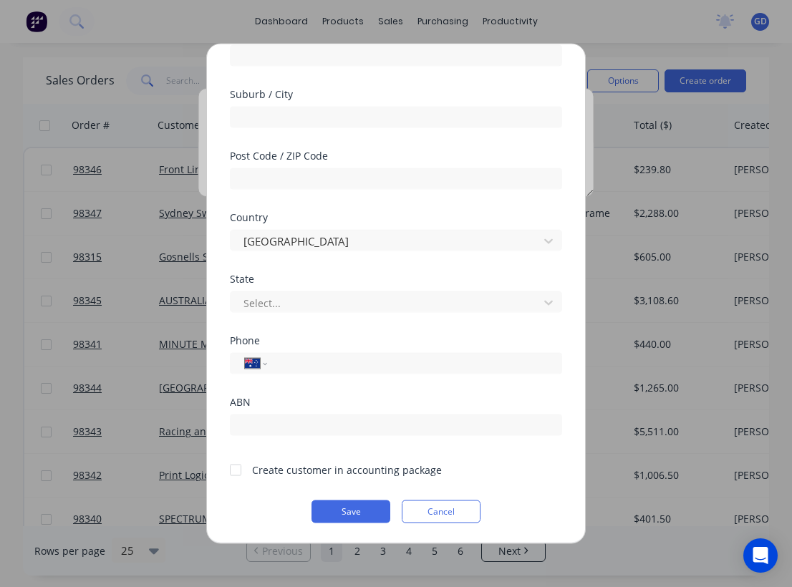
scroll to position [200, 0]
click at [238, 466] on div at bounding box center [235, 470] width 29 height 29
click at [344, 508] on button "Save" at bounding box center [351, 512] width 79 height 23
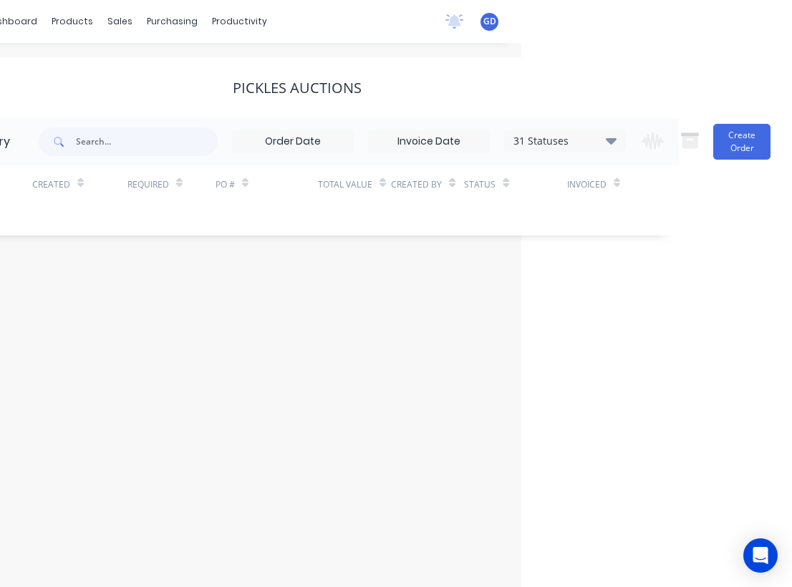
scroll to position [0, 271]
click at [734, 148] on button "Create Order" at bounding box center [741, 142] width 57 height 36
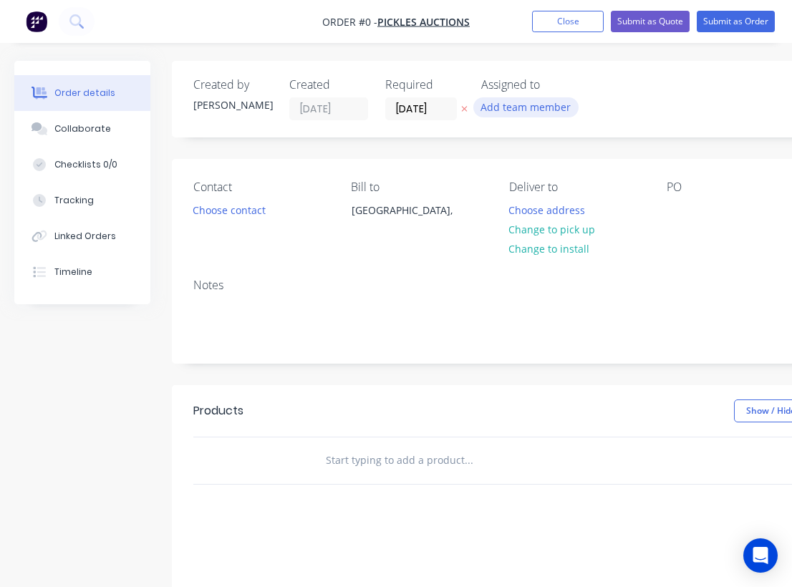
click at [538, 111] on button "Add team member" at bounding box center [525, 106] width 105 height 19
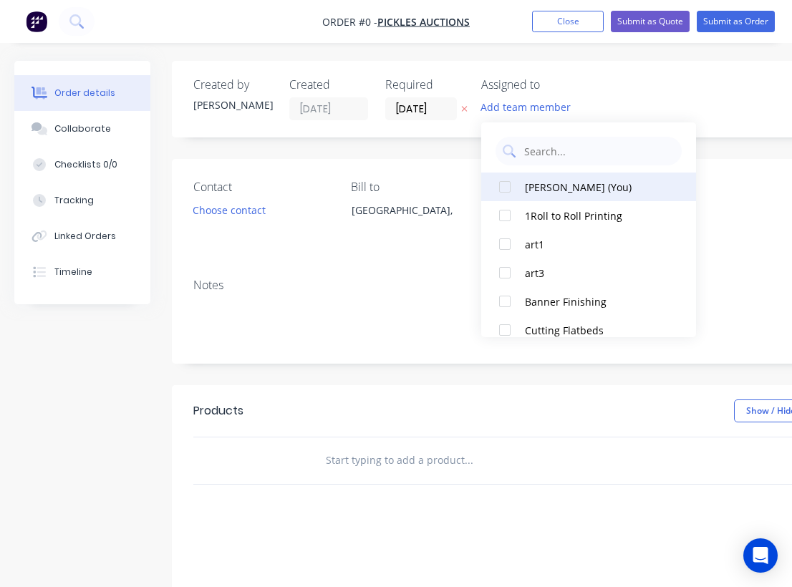
click at [534, 183] on div "[PERSON_NAME] (You)" at bounding box center [596, 187] width 143 height 15
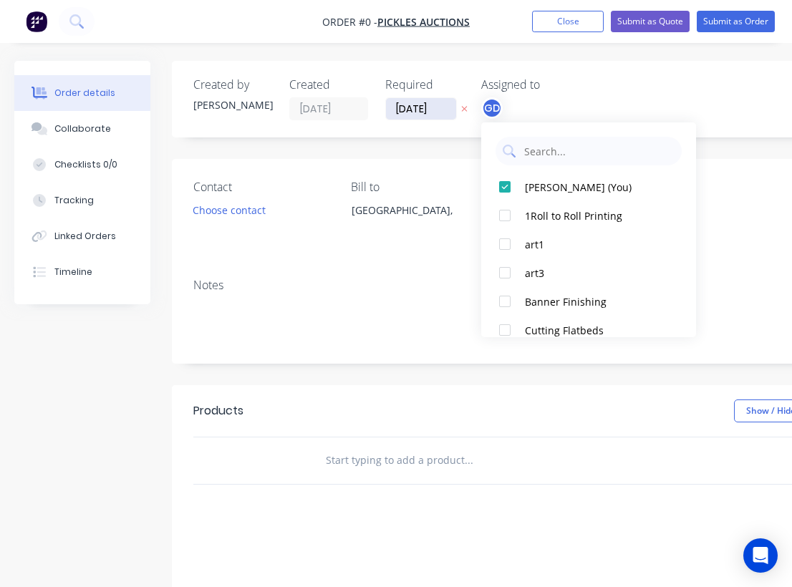
click at [418, 100] on div "Order details Collaborate Checklists 0/0 Tracking Linked Orders Timeline Order …" at bounding box center [498, 455] width 996 height 789
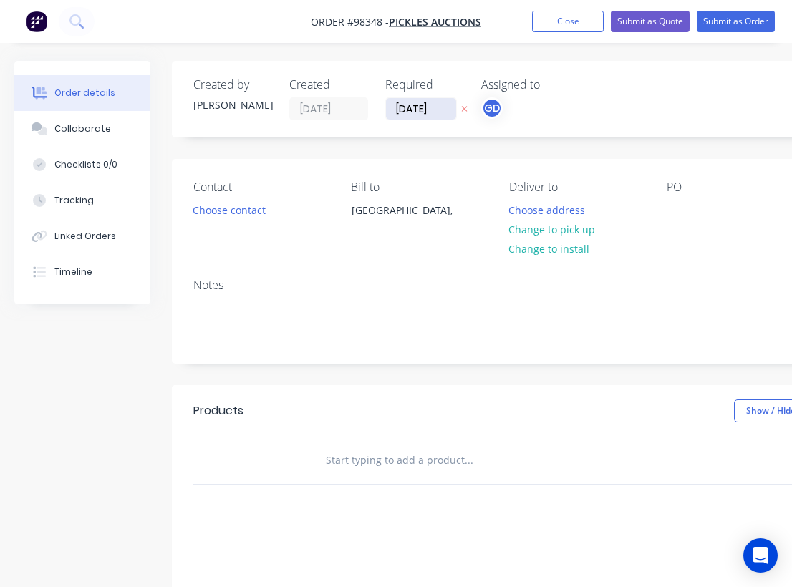
click at [427, 113] on input "[DATE]" at bounding box center [421, 108] width 70 height 21
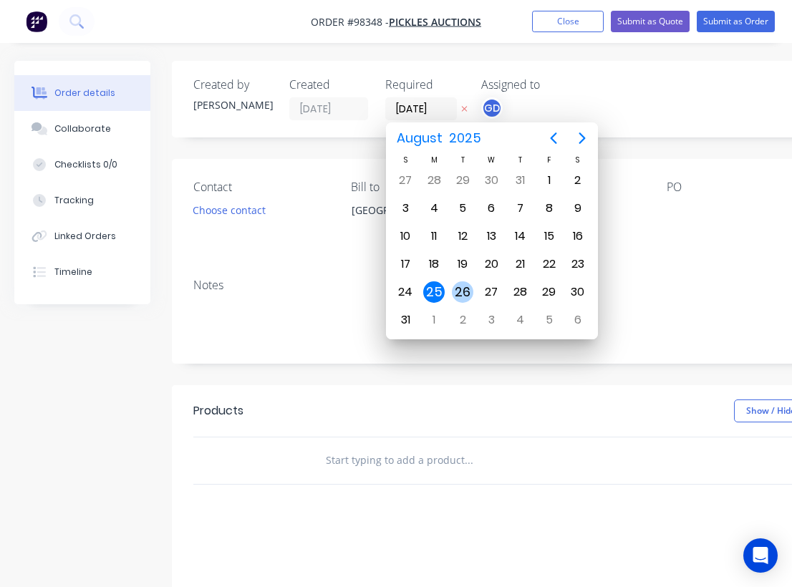
click at [462, 294] on div "26" at bounding box center [462, 292] width 21 height 21
type input "[DATE]"
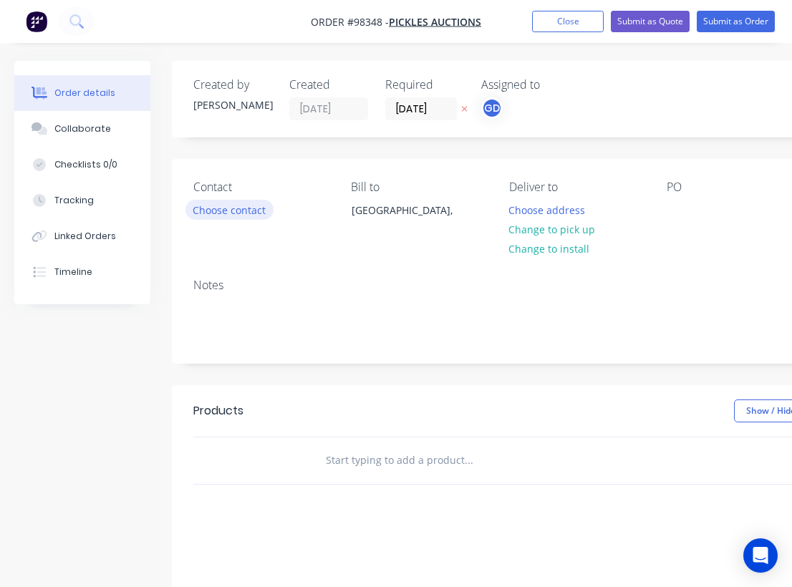
click at [251, 211] on button "Choose contact" at bounding box center [230, 209] width 88 height 19
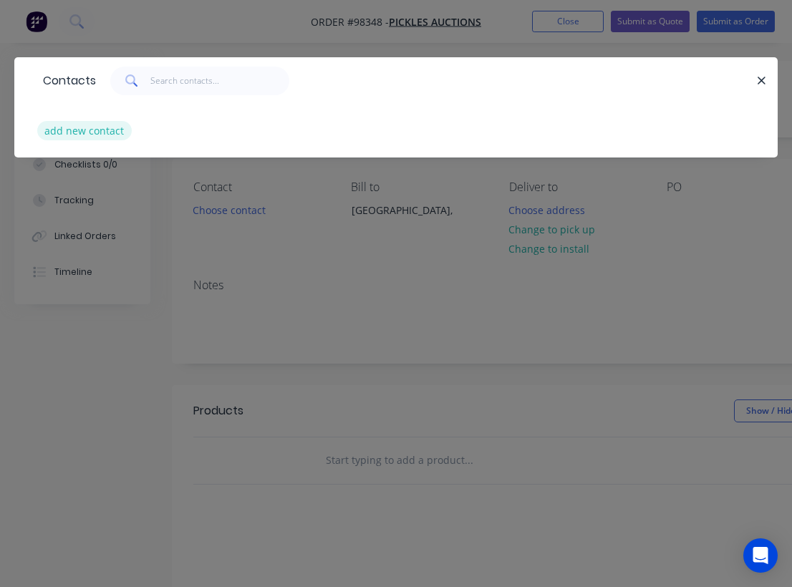
click at [98, 136] on button "add new contact" at bounding box center [84, 130] width 95 height 19
select select "AU"
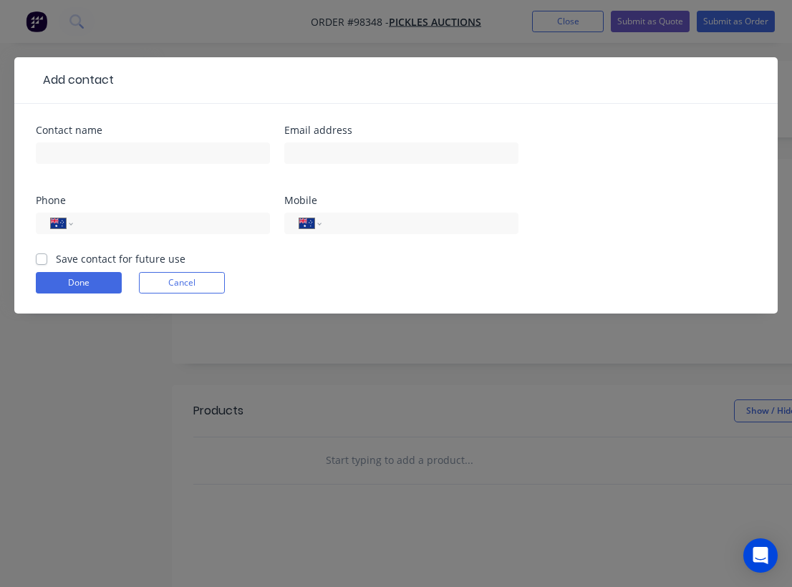
click at [56, 256] on label "Save contact for future use" at bounding box center [121, 258] width 130 height 15
click at [42, 256] on input "Save contact for future use" at bounding box center [41, 258] width 11 height 14
checkbox input "true"
paste input "[PERSON_NAME][EMAIL_ADDRESS][PERSON_NAME][DOMAIN_NAME]"
type input "[PERSON_NAME][EMAIL_ADDRESS][PERSON_NAME][DOMAIN_NAME]"
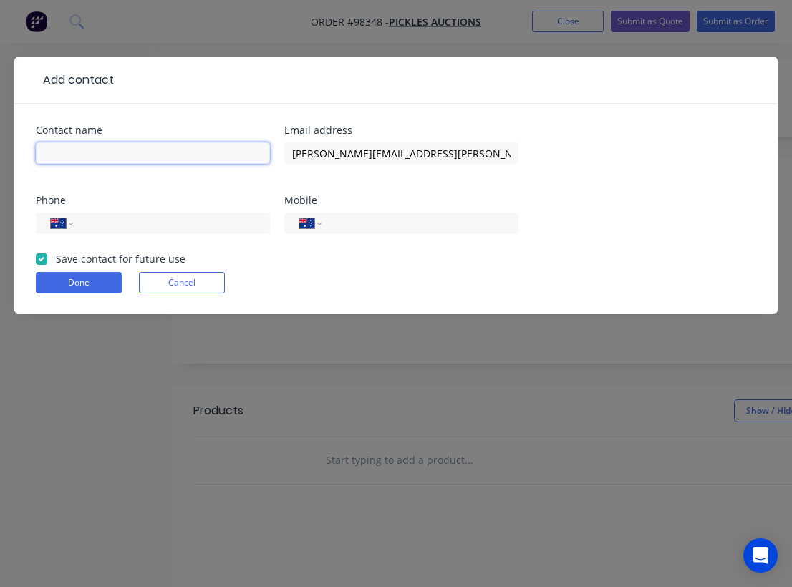
paste input "[PERSON_NAME]"
type input "[PERSON_NAME]"
click at [375, 226] on input "tel" at bounding box center [418, 224] width 172 height 16
paste input "0466 727 938"
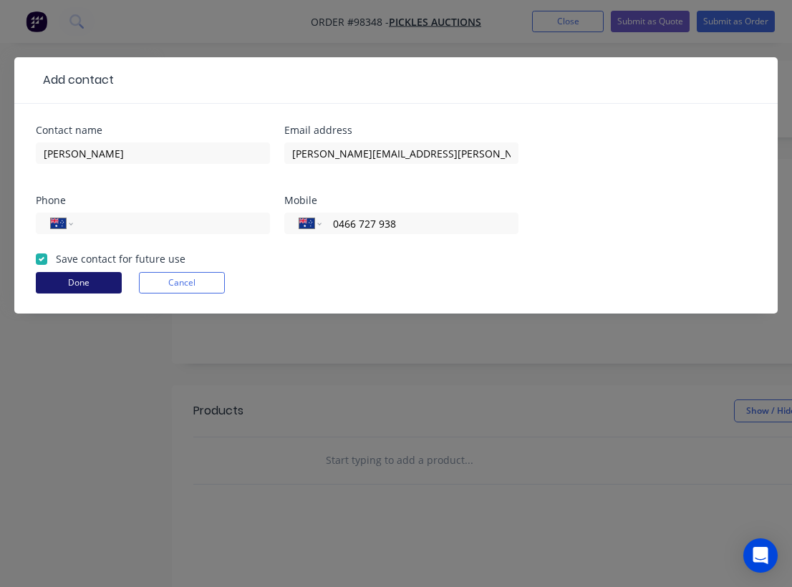
type input "0466 727 938"
click at [95, 281] on button "Done" at bounding box center [79, 282] width 86 height 21
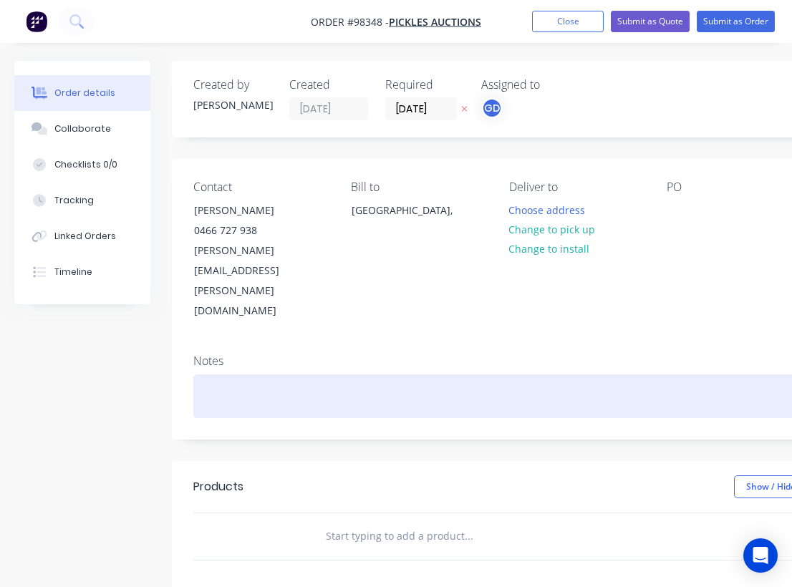
click at [208, 375] on div at bounding box center [576, 397] width 766 height 44
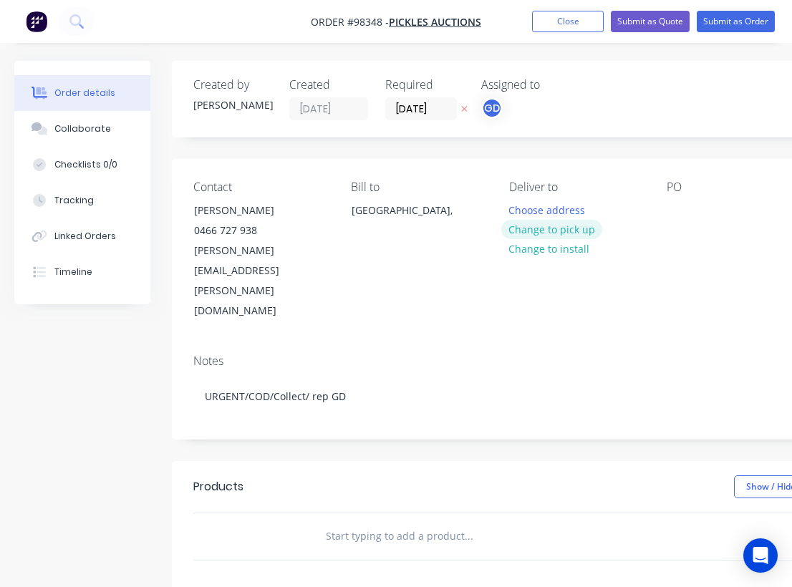
click at [539, 232] on button "Change to pick up" at bounding box center [552, 229] width 102 height 19
click at [686, 207] on div at bounding box center [678, 210] width 23 height 21
paste div
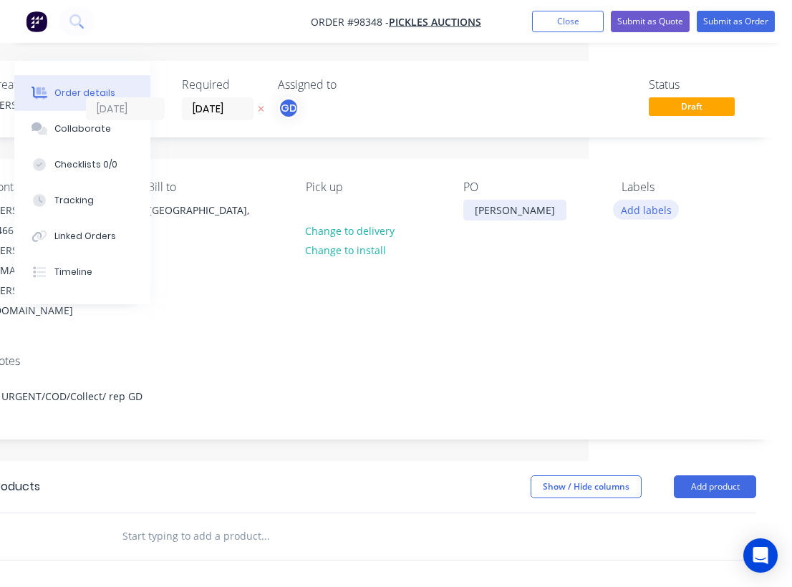
scroll to position [0, 203]
click at [662, 211] on button "Add labels" at bounding box center [646, 209] width 66 height 19
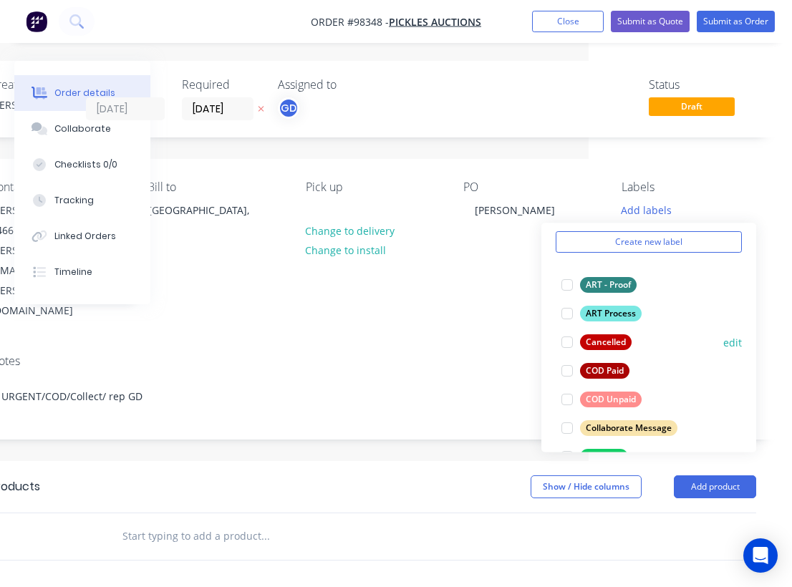
scroll to position [57, 0]
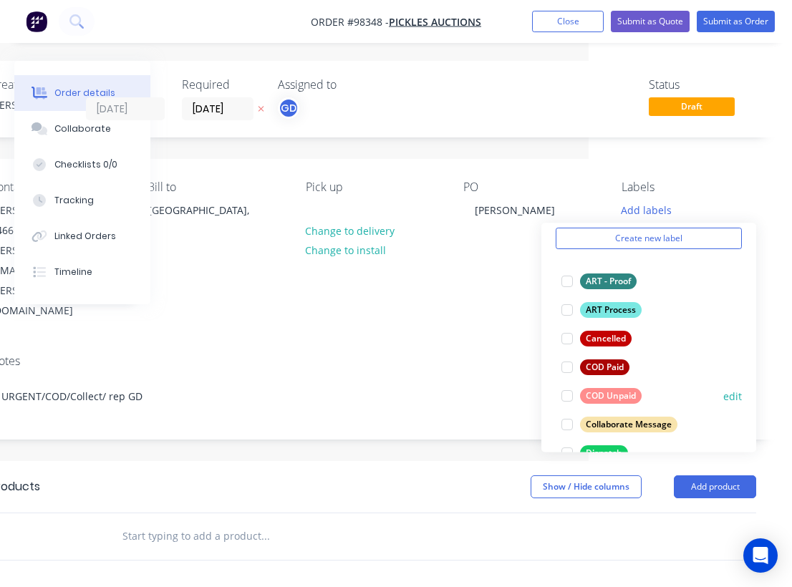
click at [628, 393] on div "COD Unpaid" at bounding box center [611, 396] width 62 height 16
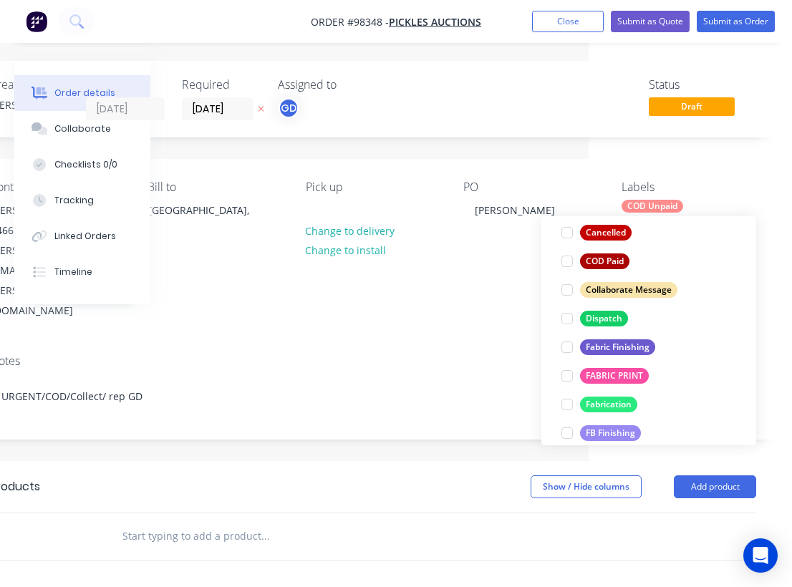
scroll to position [191, 0]
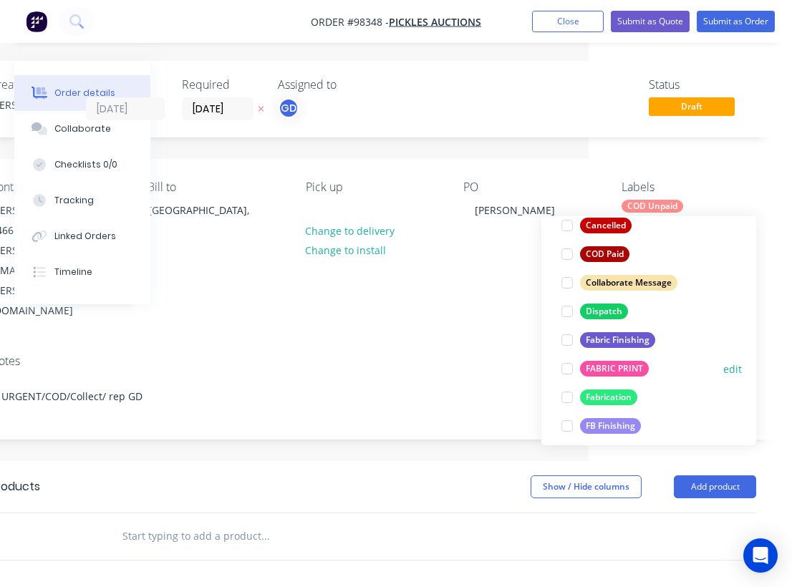
click at [635, 361] on div "FABRIC PRINT" at bounding box center [614, 369] width 69 height 16
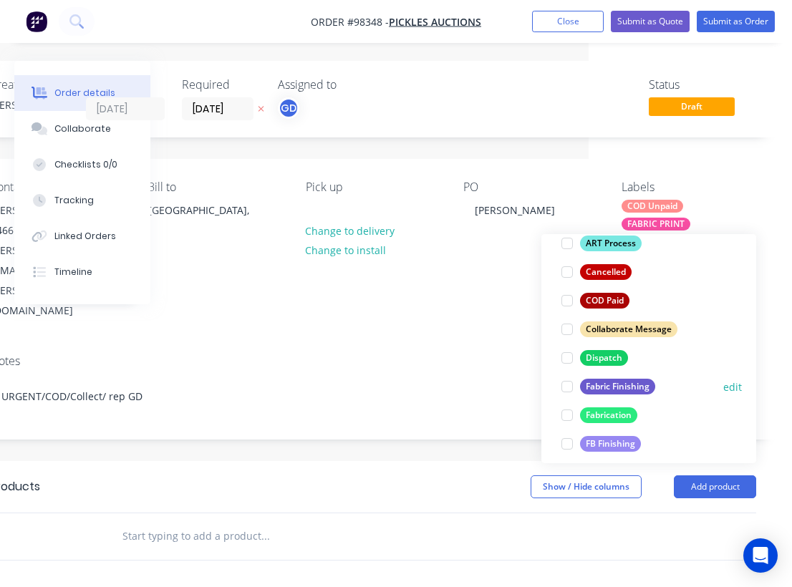
click at [626, 388] on div "Fabric Finishing" at bounding box center [617, 387] width 75 height 16
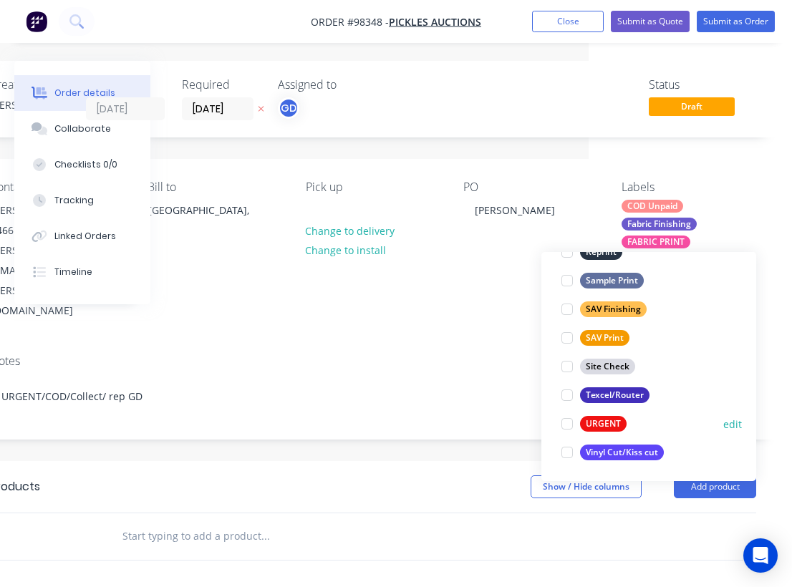
scroll to position [688, 0]
click at [597, 421] on div "URGENT" at bounding box center [603, 424] width 47 height 16
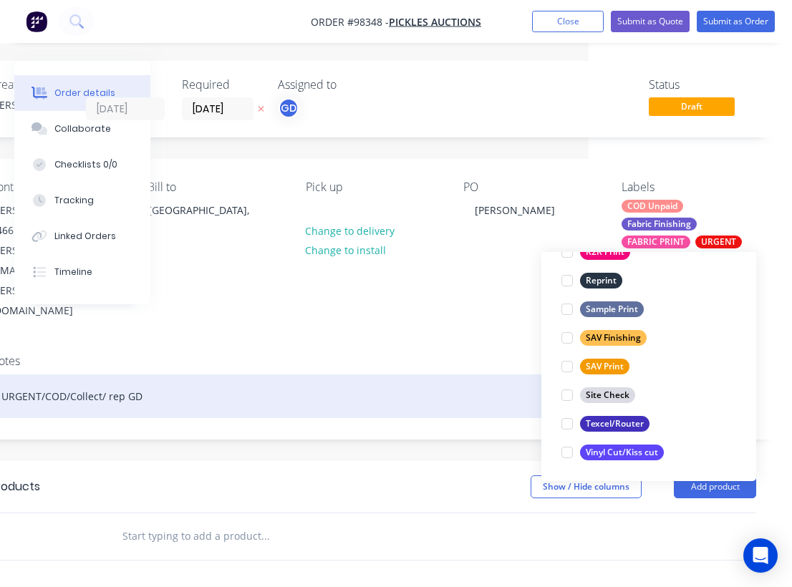
click at [492, 375] on div "URGENT/COD/Collect/ rep GD" at bounding box center [373, 397] width 766 height 44
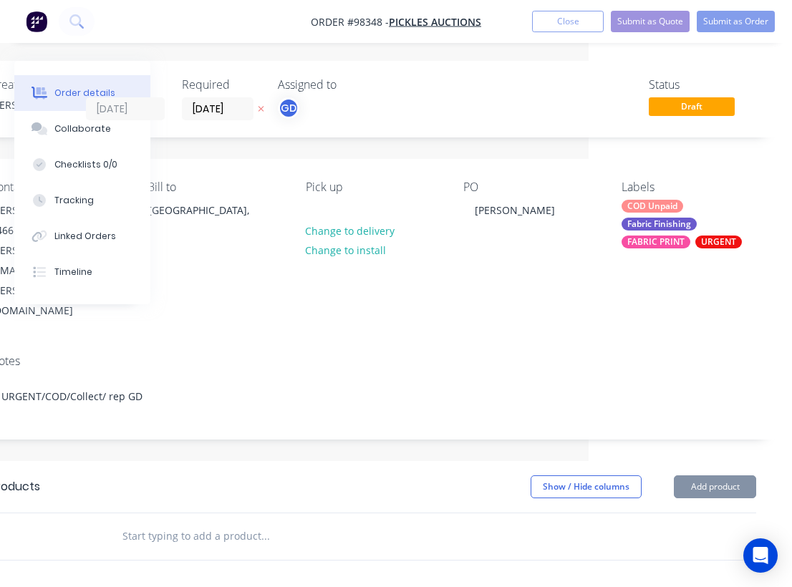
click at [170, 522] on input "text" at bounding box center [265, 536] width 287 height 29
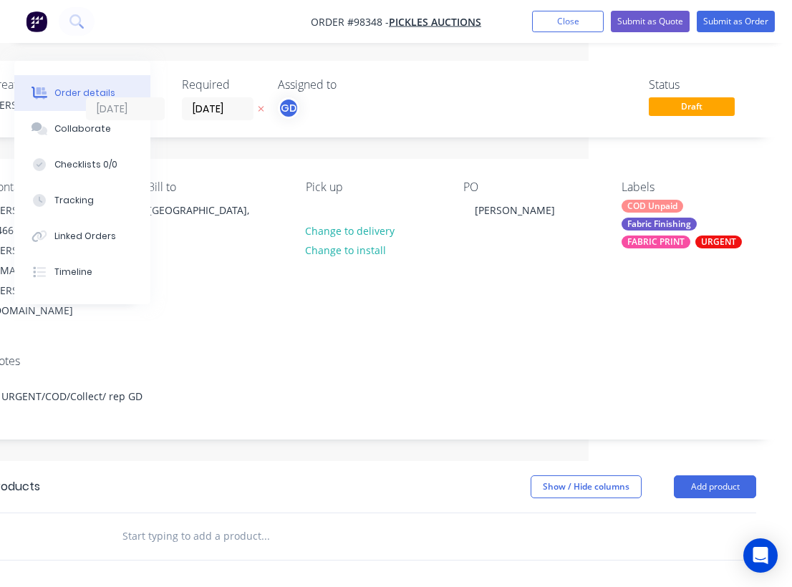
paste input "large standout flags need available for pick up by [DATE] COB Double side print…"
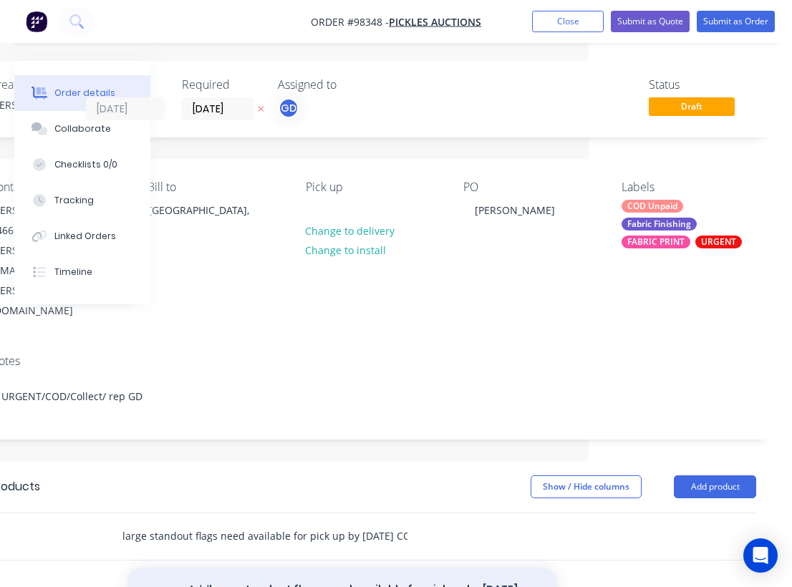
type input "large standout flags need available for pick up by [DATE] COB Double side print…"
click at [267, 568] on button "Add large standout flags need available for pick up by [DATE] COB Double side p…" at bounding box center [343, 597] width 430 height 59
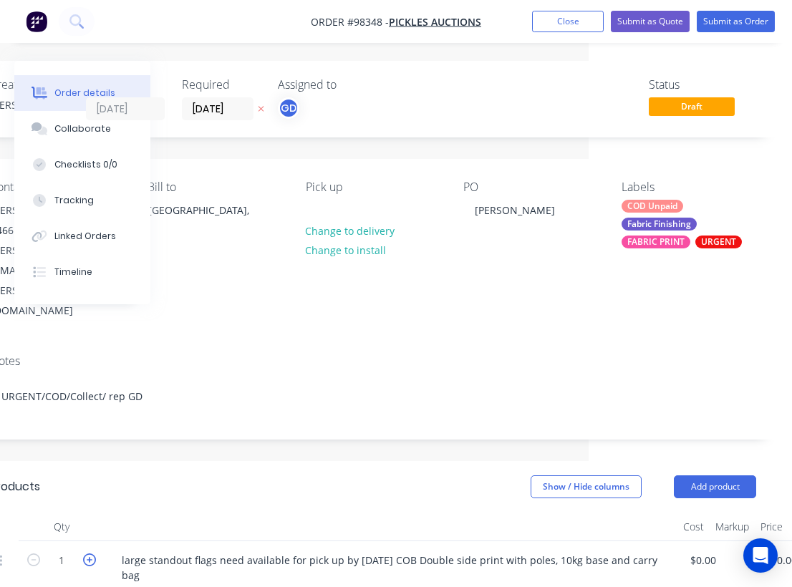
click at [88, 554] on icon "button" at bounding box center [89, 560] width 13 height 13
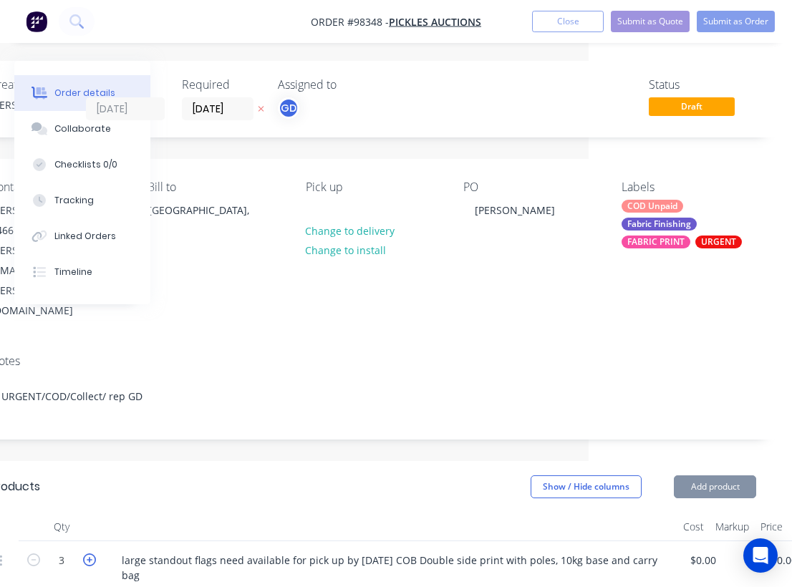
click at [88, 554] on icon "button" at bounding box center [89, 560] width 13 height 13
type input "4"
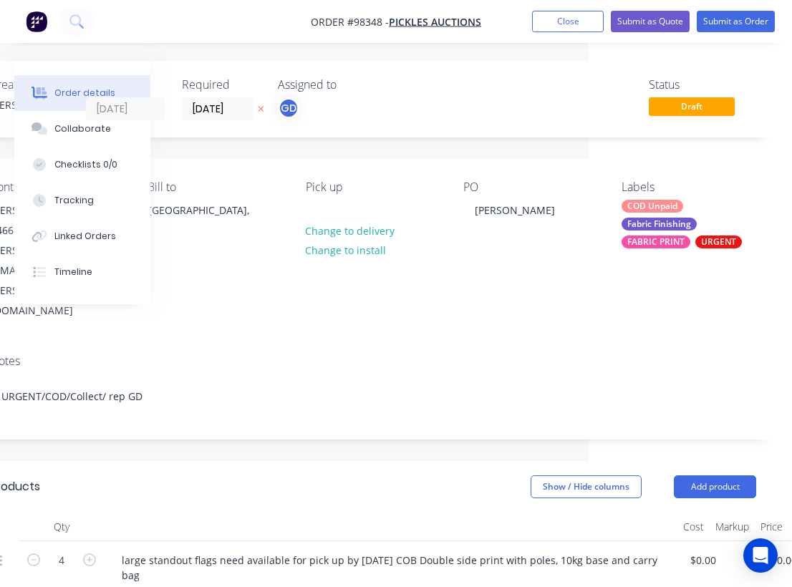
click at [176, 461] on header "Products Show / Hide columns Add product" at bounding box center [372, 487] width 809 height 52
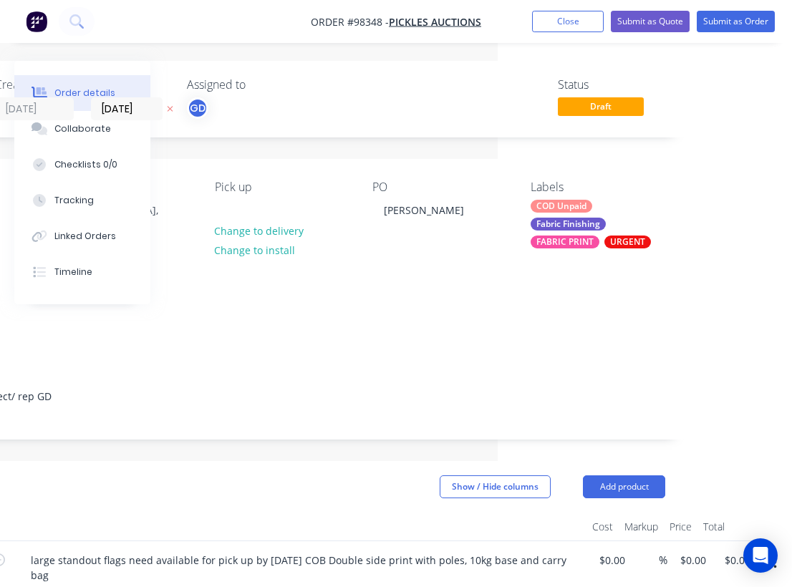
scroll to position [-1, 299]
click at [741, 550] on input "0.00" at bounding box center [739, 560] width 33 height 21
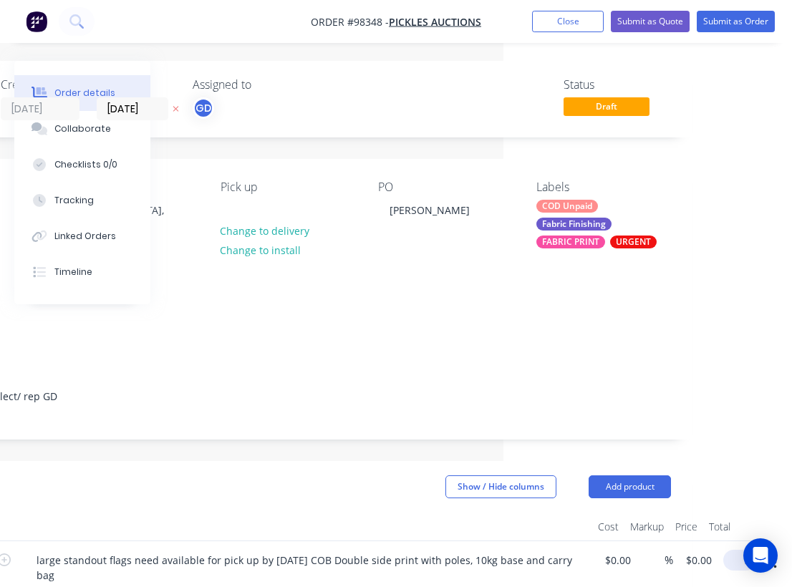
scroll to position [0, 278]
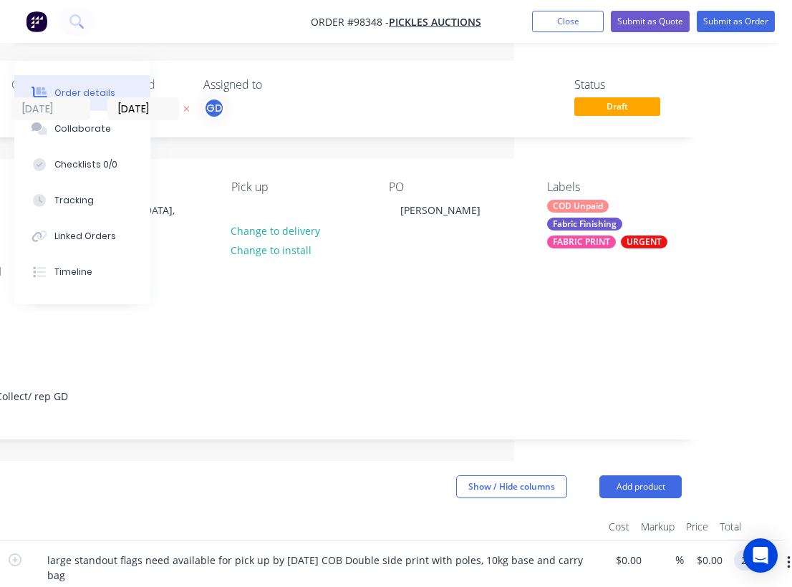
type input "2640"
type input "$660.00"
type input "$2,640.00"
click at [396, 513] on div at bounding box center [316, 527] width 573 height 29
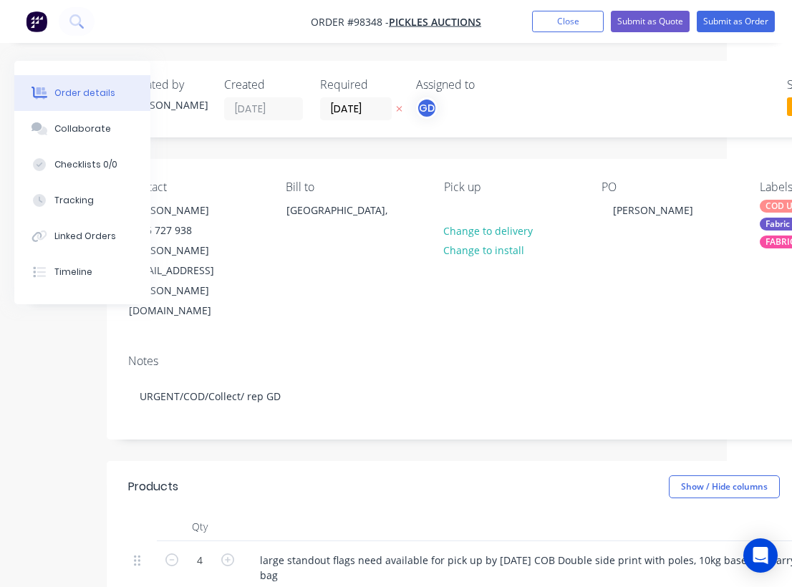
scroll to position [0, 64]
drag, startPoint x: 303, startPoint y: 19, endPoint x: 383, endPoint y: 20, distance: 80.2
click at [383, 20] on nav "Order #98348 - Pickles Auctions Add product Close Submit as Quote Submit as Ord…" at bounding box center [396, 21] width 792 height 43
copy span "Order #98348"
click at [557, 26] on button "Close" at bounding box center [568, 21] width 72 height 21
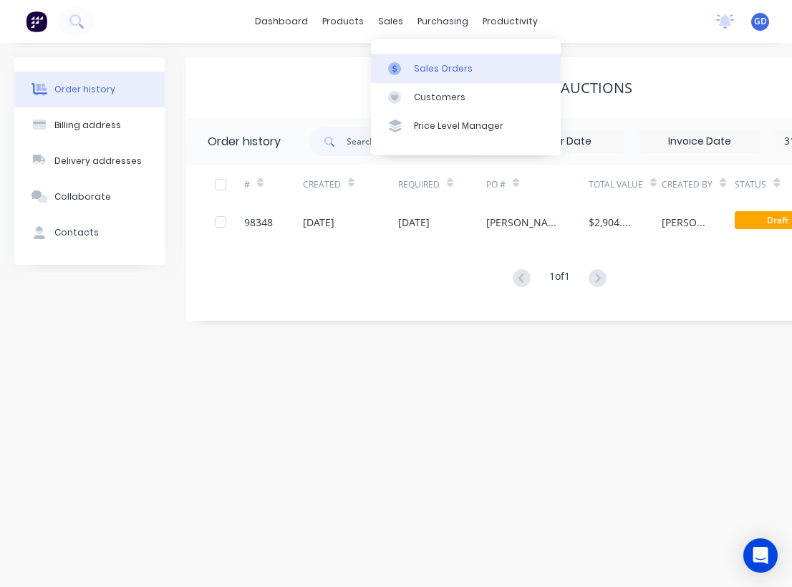
click at [428, 65] on div "Sales Orders" at bounding box center [443, 68] width 59 height 13
